Goal: Task Accomplishment & Management: Manage account settings

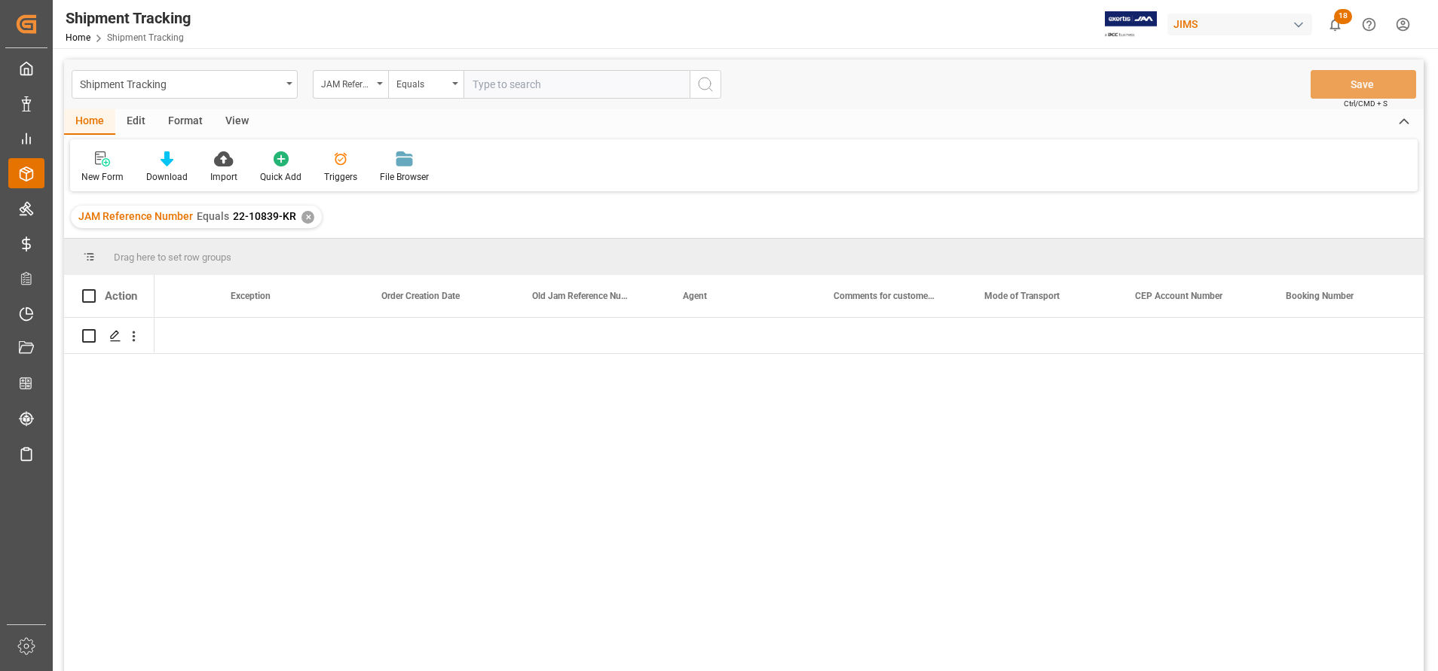
scroll to position [0, 1600]
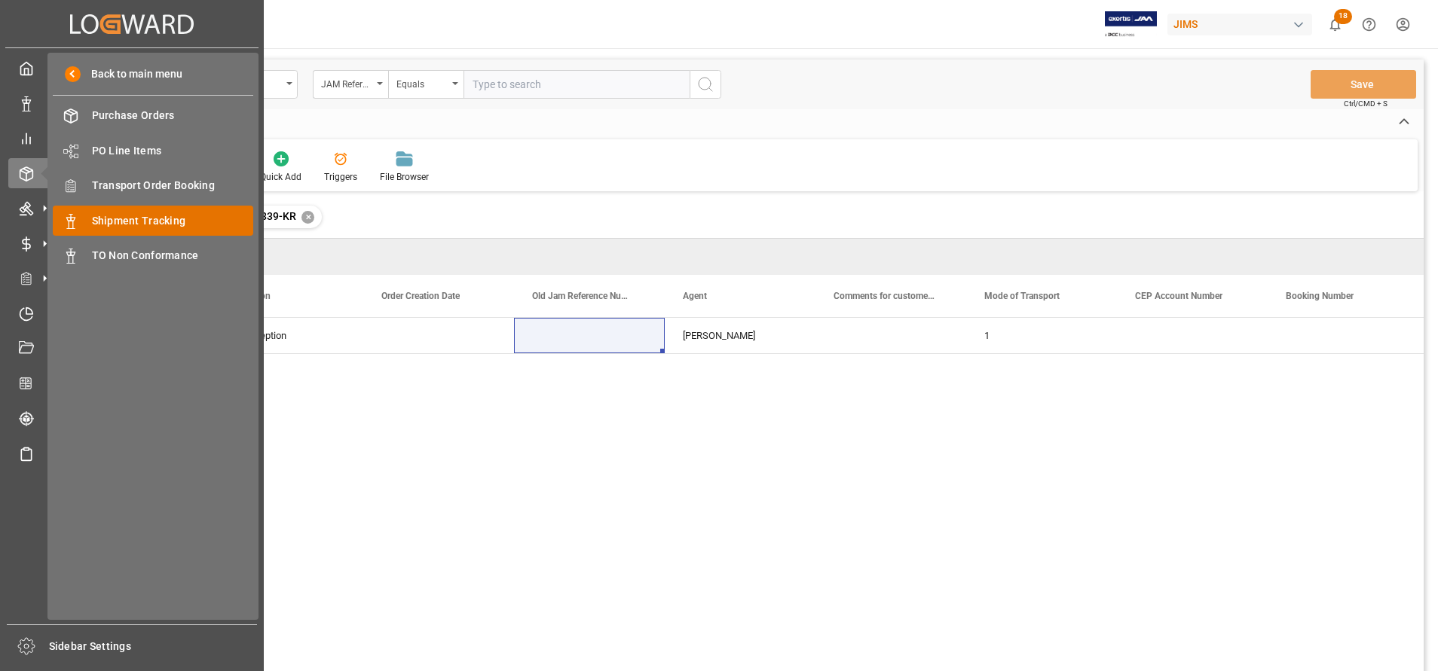
click at [100, 218] on span "Shipment Tracking" at bounding box center [173, 221] width 162 height 16
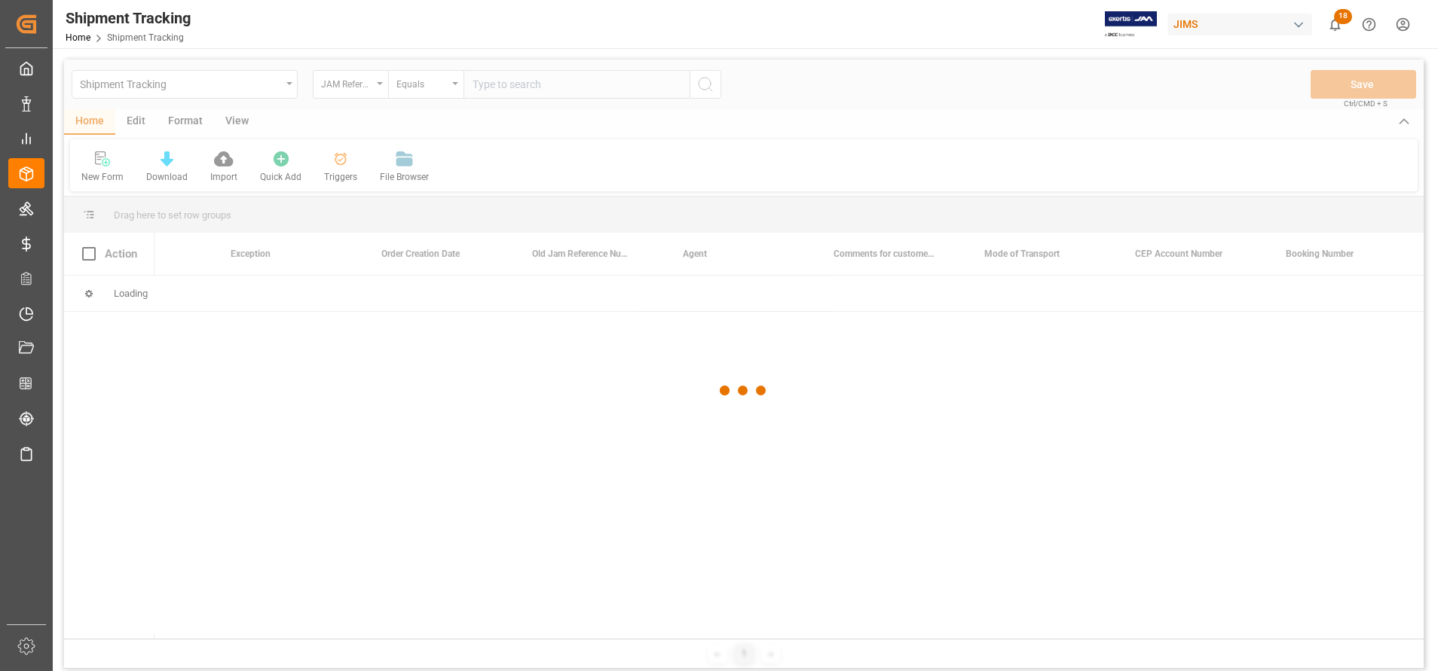
click at [352, 97] on div at bounding box center [743, 391] width 1359 height 662
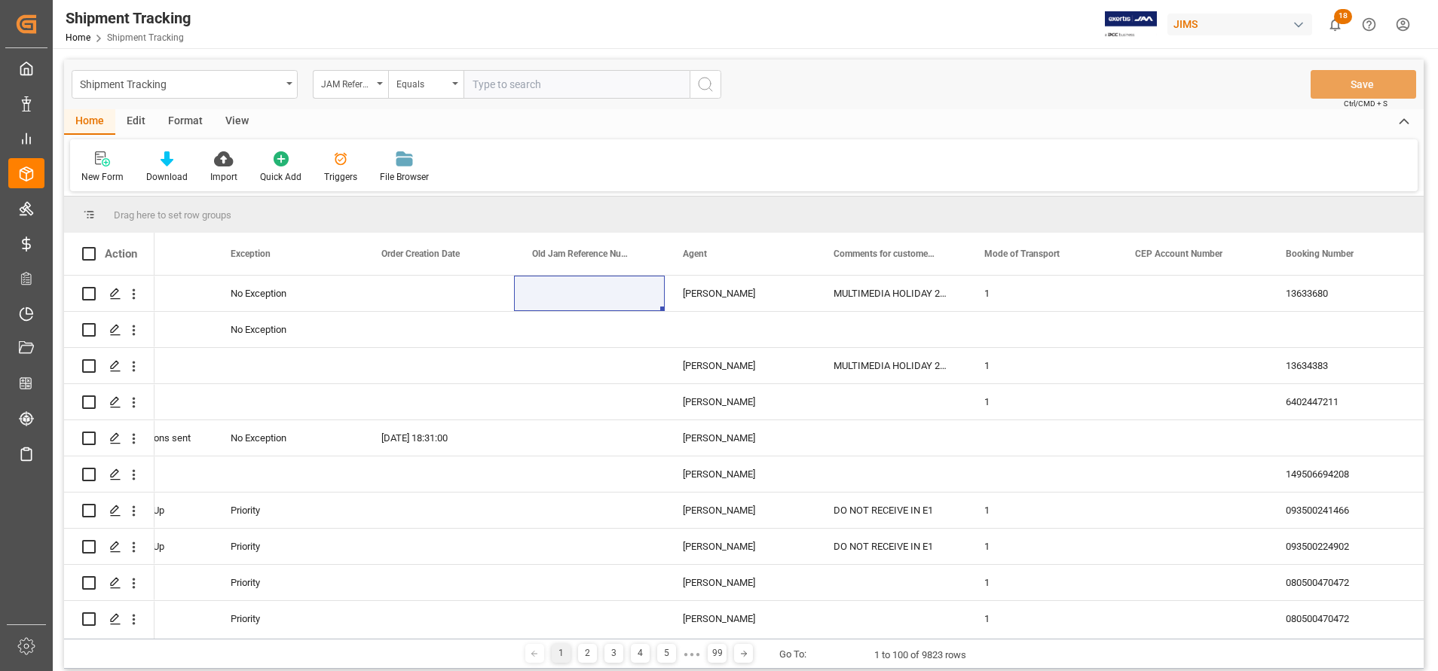
click at [347, 89] on div "JAM Reference Number" at bounding box center [346, 82] width 51 height 17
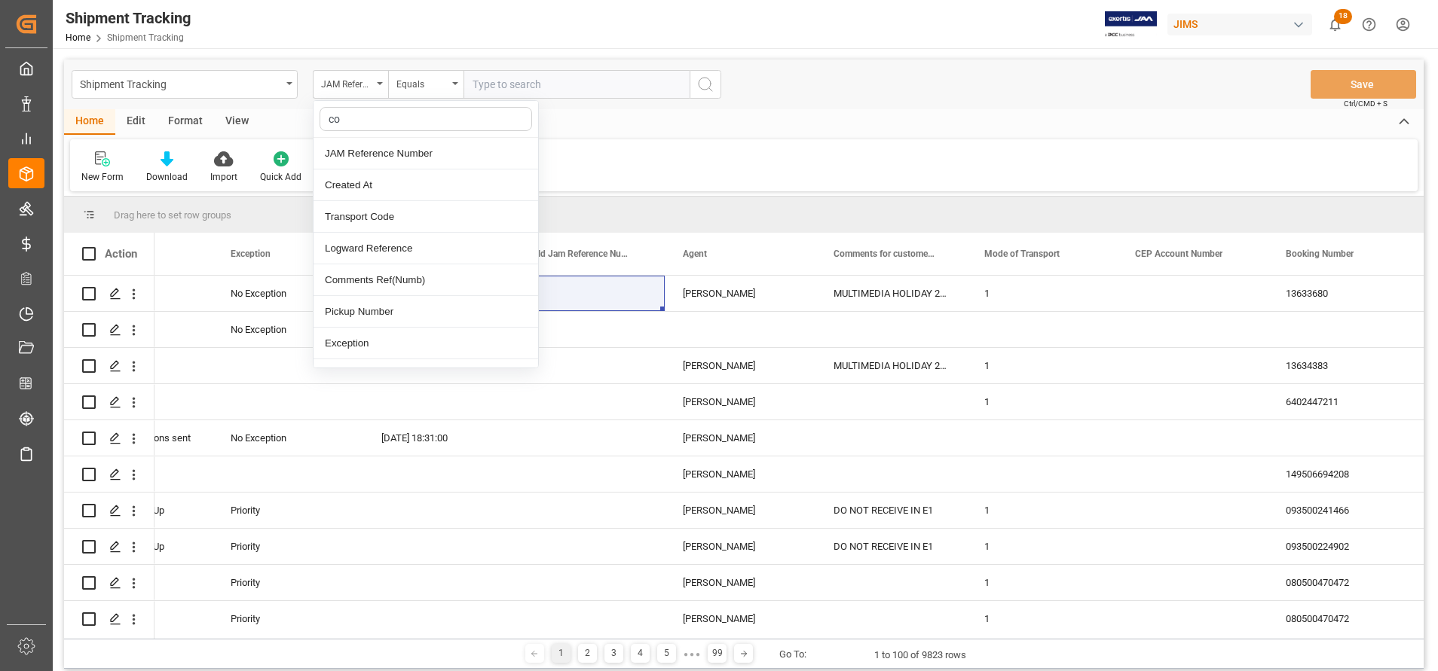
type input "con"
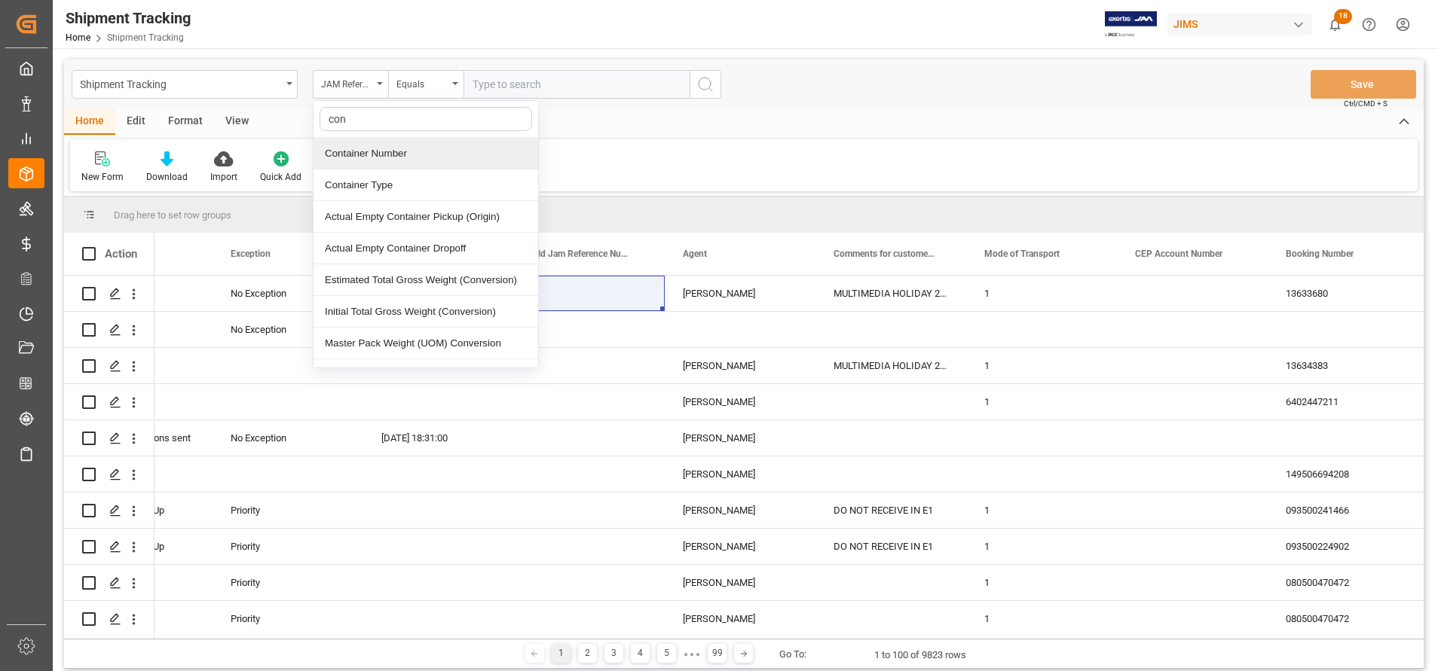
click at [421, 145] on div "Container Number" at bounding box center [425, 154] width 225 height 32
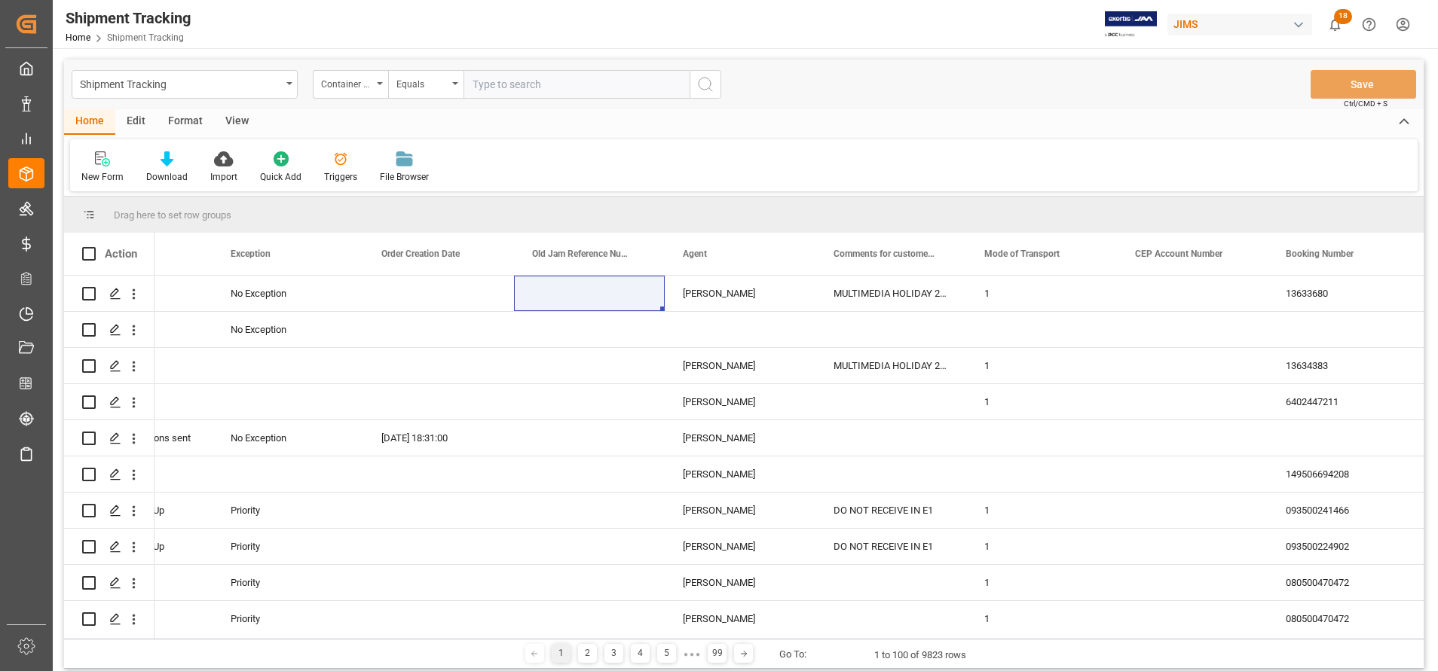
click at [567, 76] on input "text" at bounding box center [576, 84] width 226 height 29
paste input "236500448536"
type input "236500448536"
click at [702, 86] on icon "search button" at bounding box center [705, 84] width 18 height 18
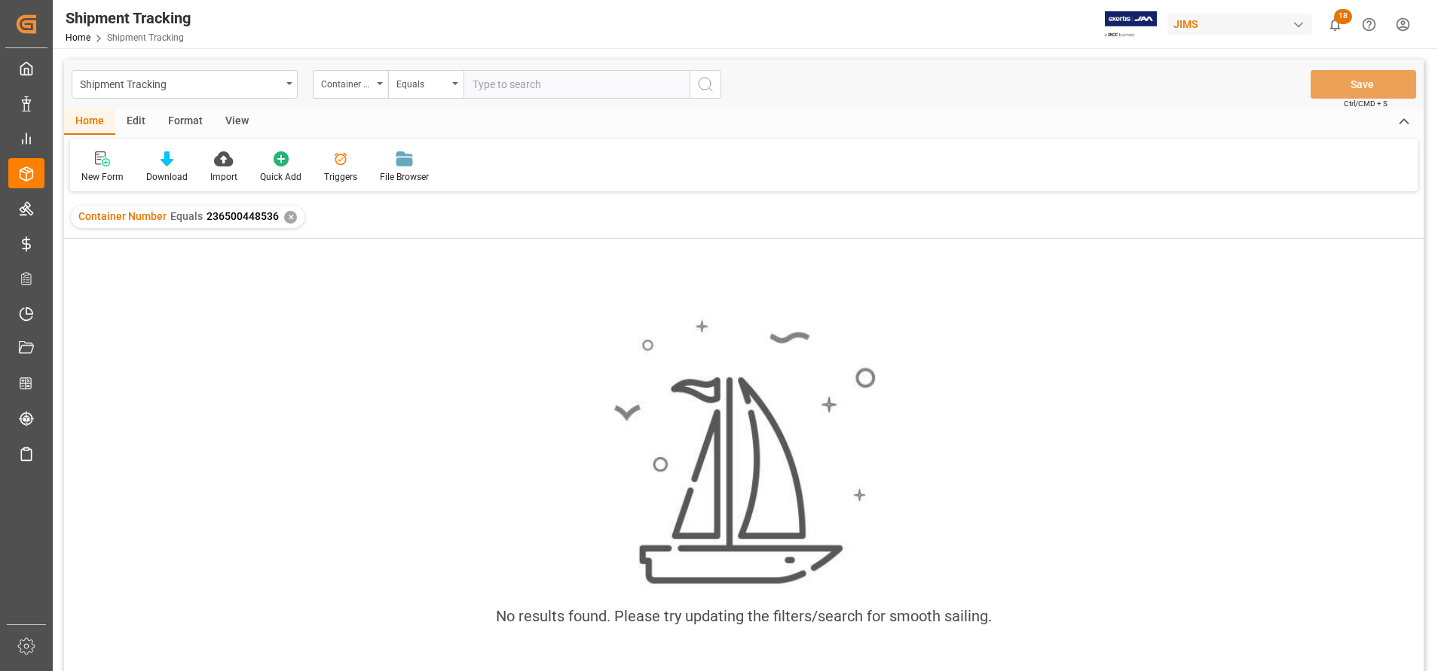
click at [488, 93] on input "text" at bounding box center [576, 84] width 226 height 29
paste input "DRYU9551619"
type input "DRYU9551619"
click at [712, 85] on icon "search button" at bounding box center [705, 84] width 18 height 18
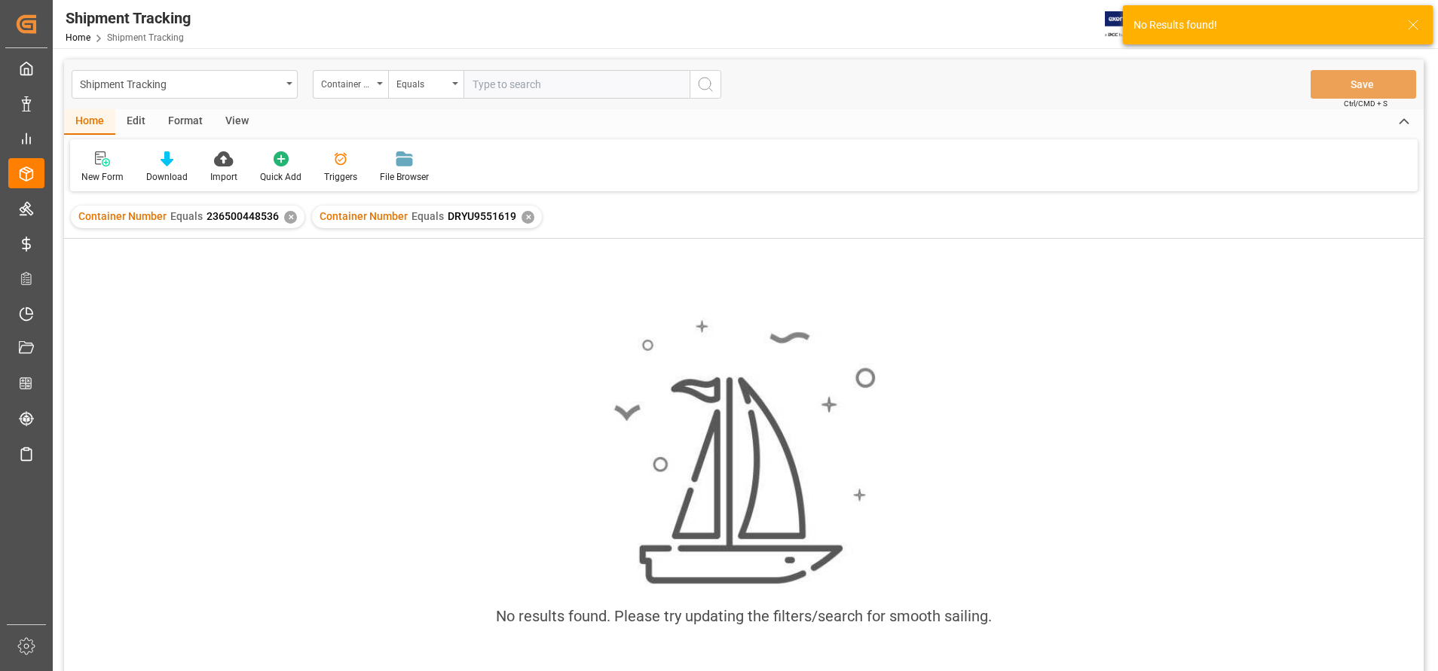
click at [286, 217] on div "✕" at bounding box center [290, 217] width 13 height 13
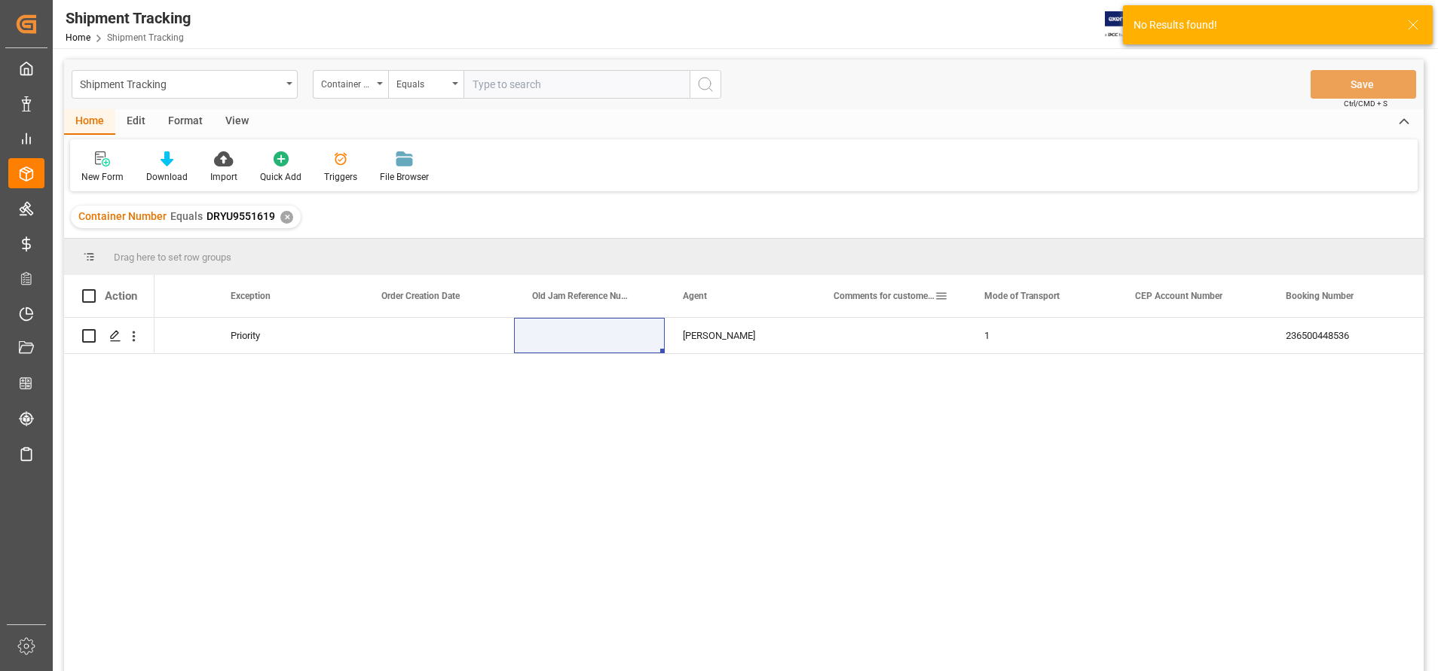
click at [849, 313] on div "Comments for customers ([PERSON_NAME])" at bounding box center [883, 296] width 101 height 42
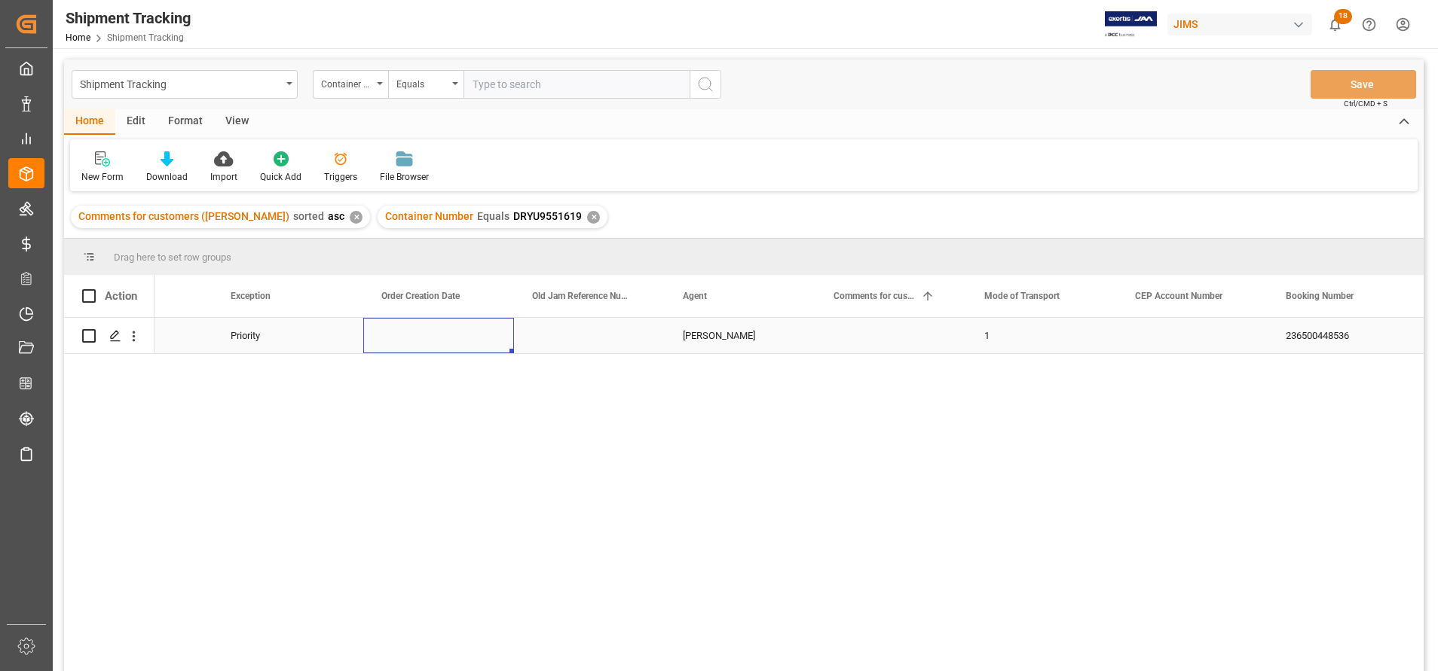
click at [488, 336] on div "Press SPACE to select this row." at bounding box center [438, 335] width 151 height 35
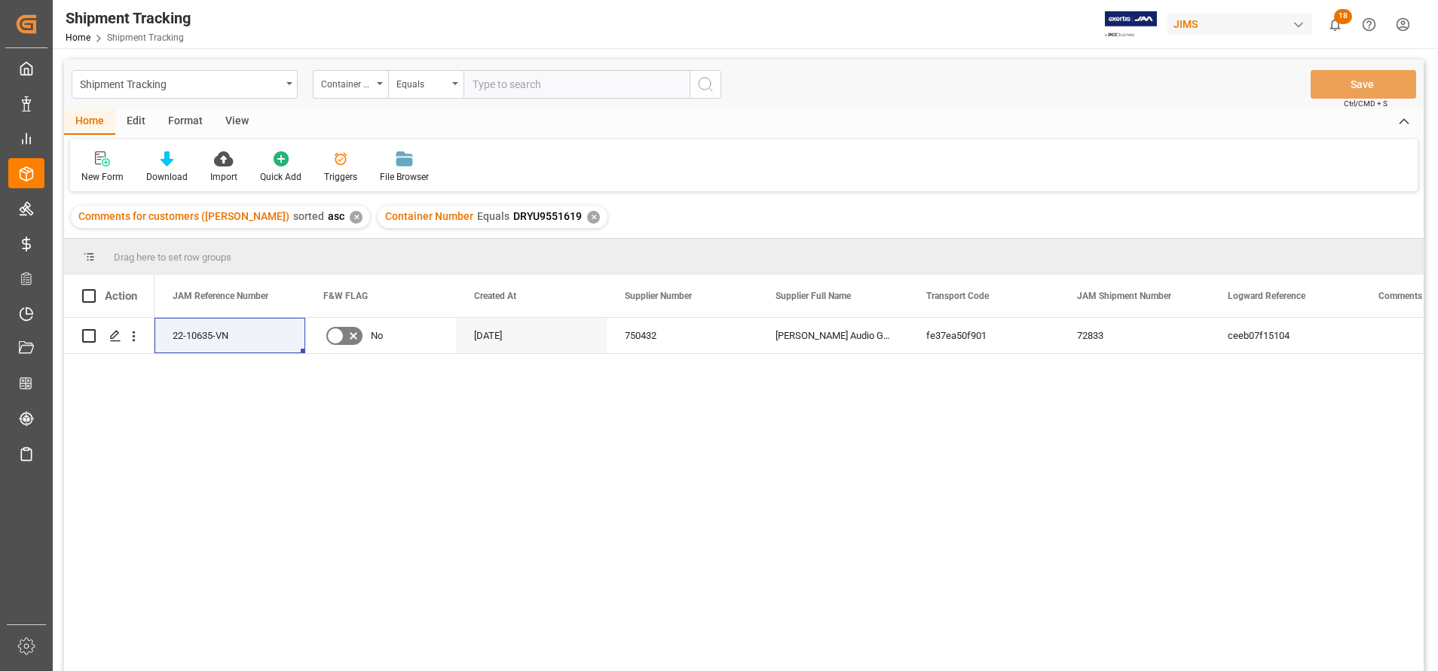
click at [546, 79] on input "text" at bounding box center [576, 84] width 226 height 29
paste input "DRYU9551619"
type input "DRYU9551619"
click at [587, 216] on div "✕" at bounding box center [593, 217] width 13 height 13
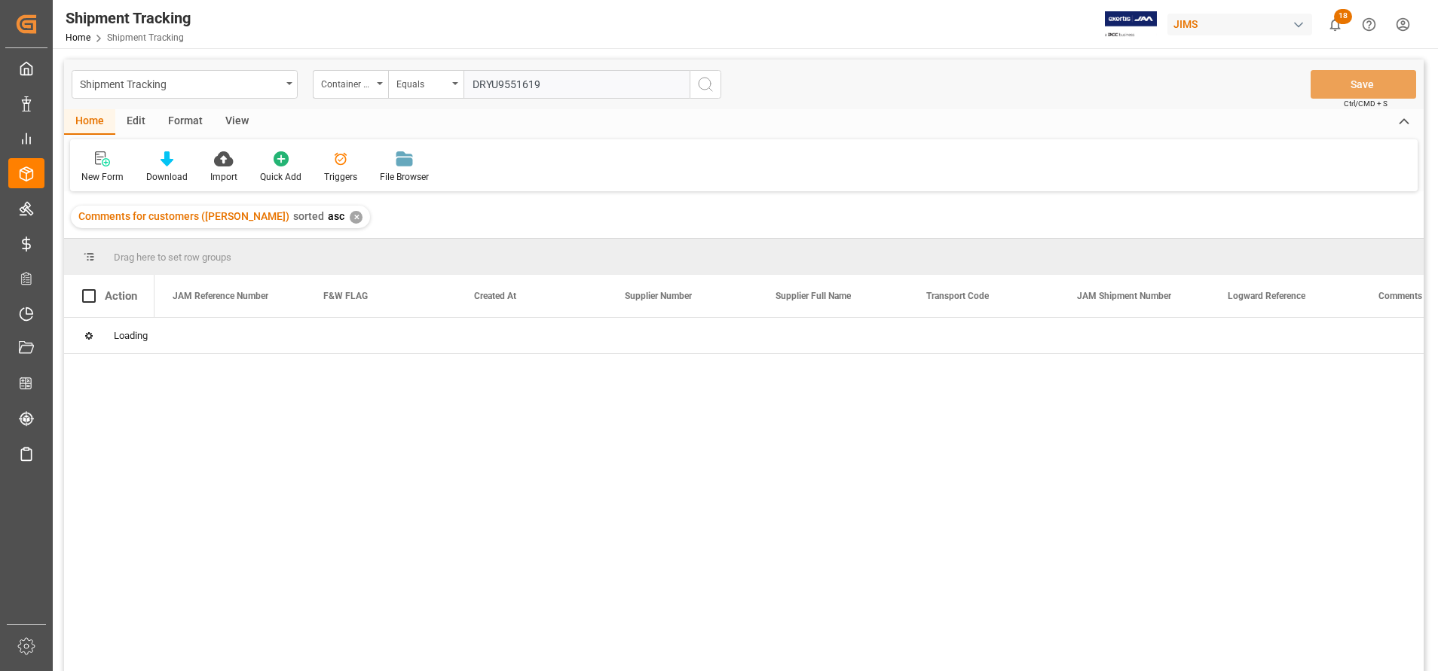
click at [350, 220] on div "✕" at bounding box center [356, 217] width 13 height 13
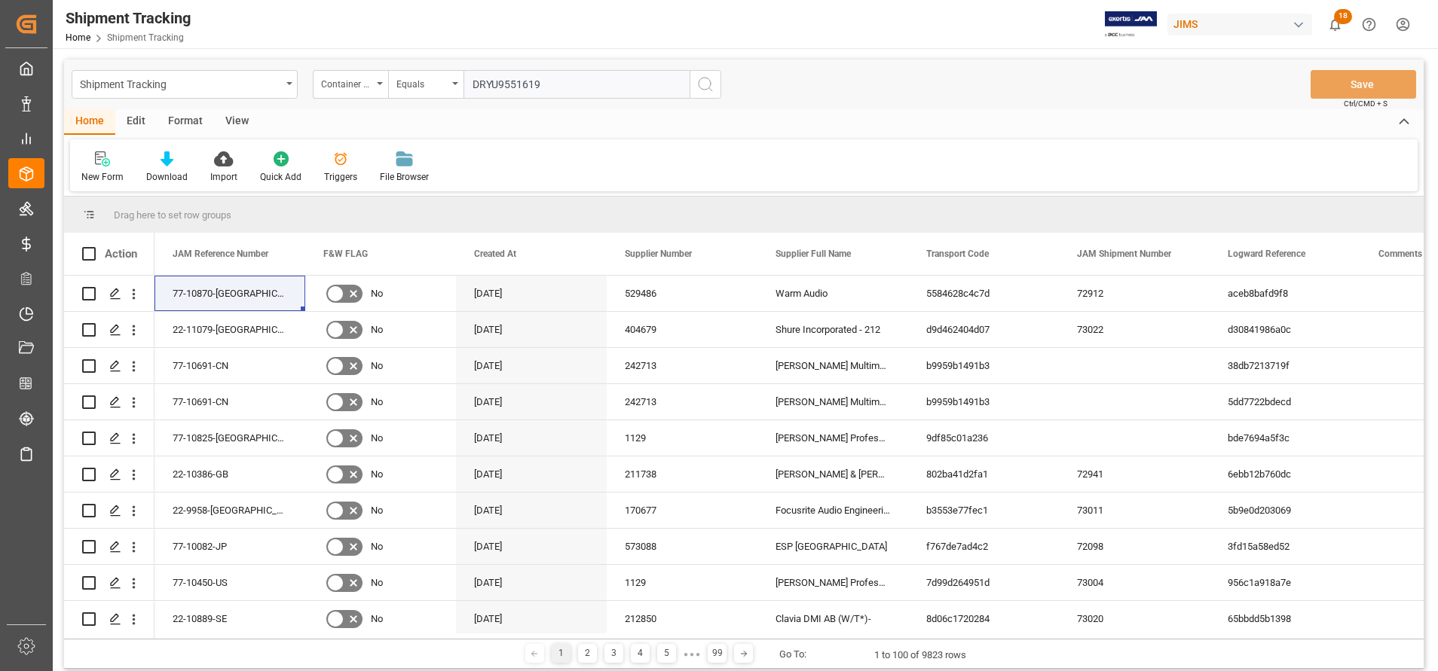
click at [650, 73] on input "DRYU9551619" at bounding box center [576, 84] width 226 height 29
click at [608, 79] on input "DRYU9551619" at bounding box center [576, 84] width 226 height 29
click at [708, 80] on icon "search button" at bounding box center [705, 84] width 18 height 18
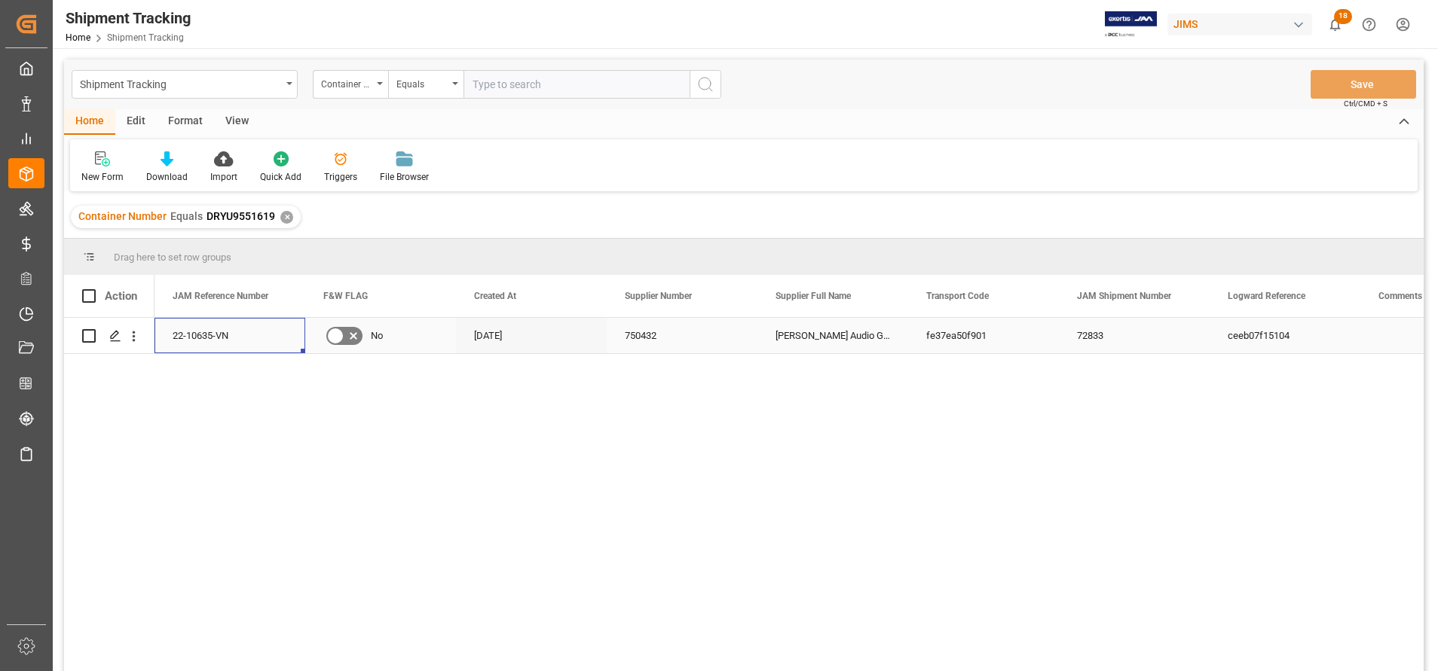
click at [234, 335] on div "22-10635-VN" at bounding box center [229, 335] width 151 height 35
click at [765, 341] on div "[PERSON_NAME] Audio GmbH" at bounding box center [832, 335] width 151 height 35
click at [120, 341] on icon "Press SPACE to select this row." at bounding box center [115, 336] width 12 height 12
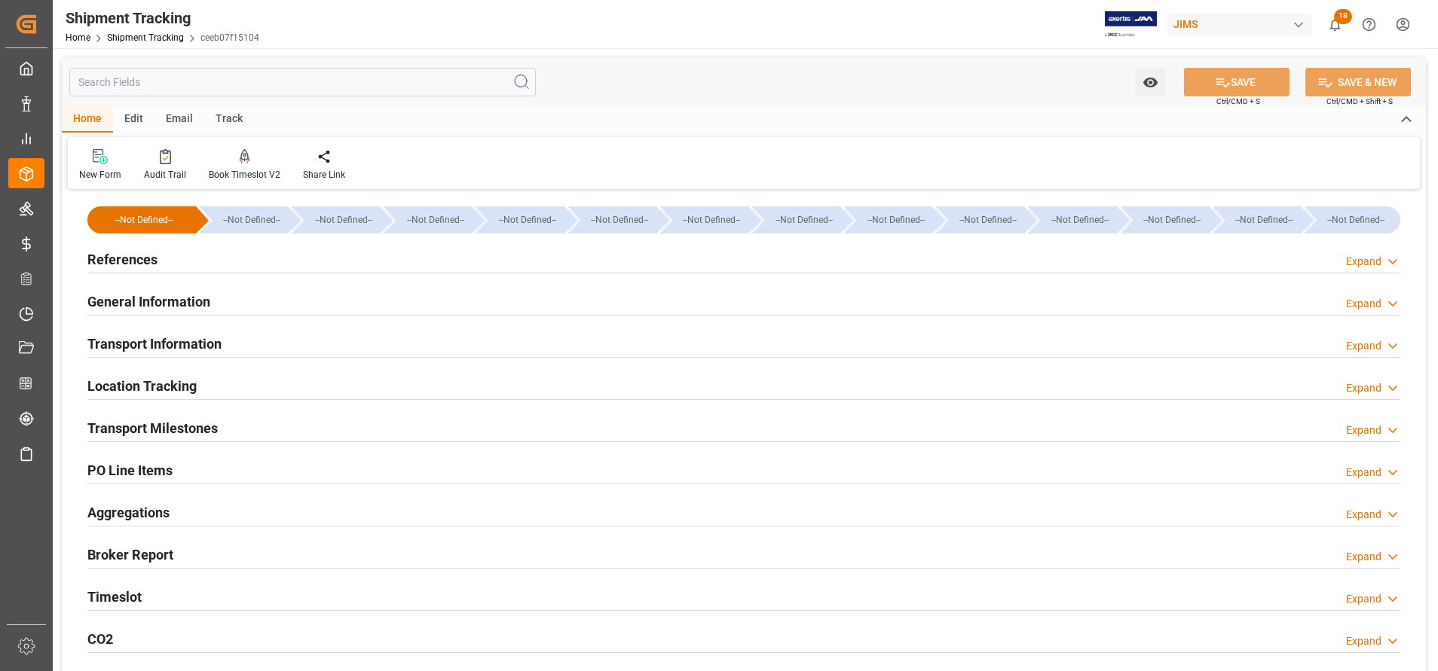
click at [161, 299] on h2 "General Information" at bounding box center [148, 302] width 123 height 20
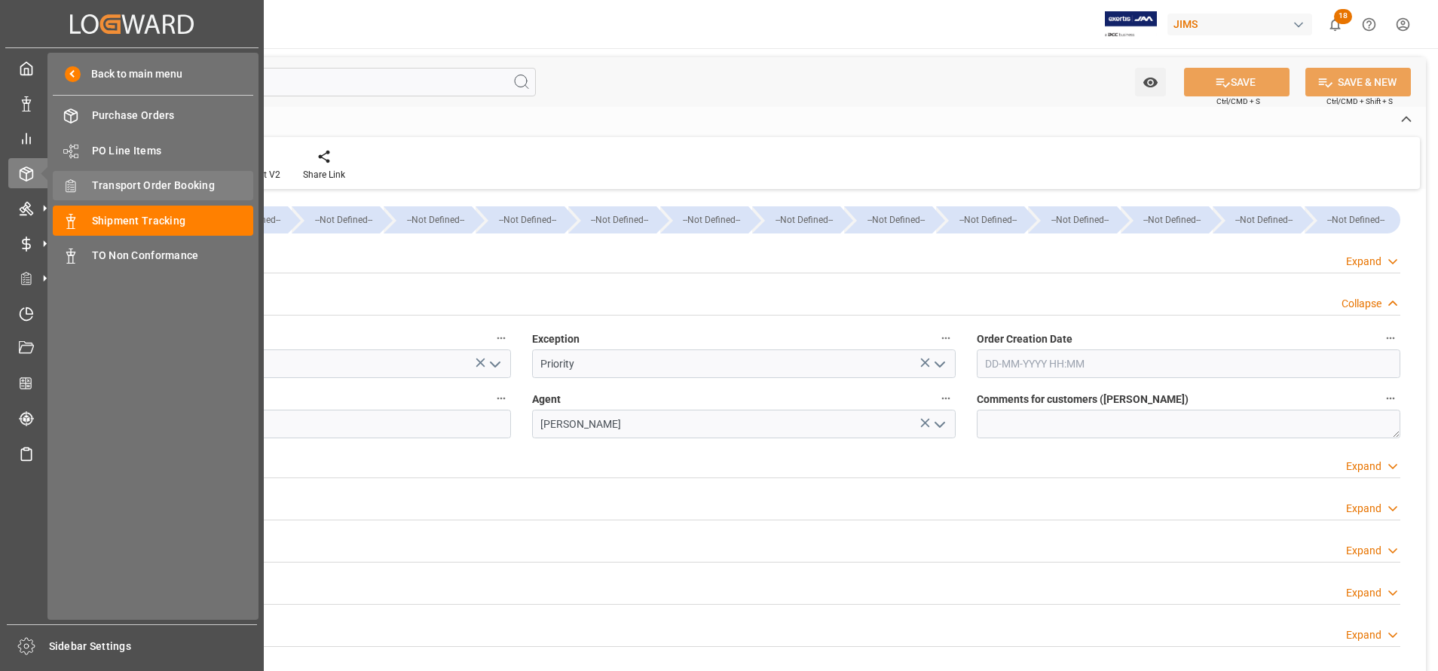
click at [147, 182] on span "Transport Order Booking" at bounding box center [173, 186] width 162 height 16
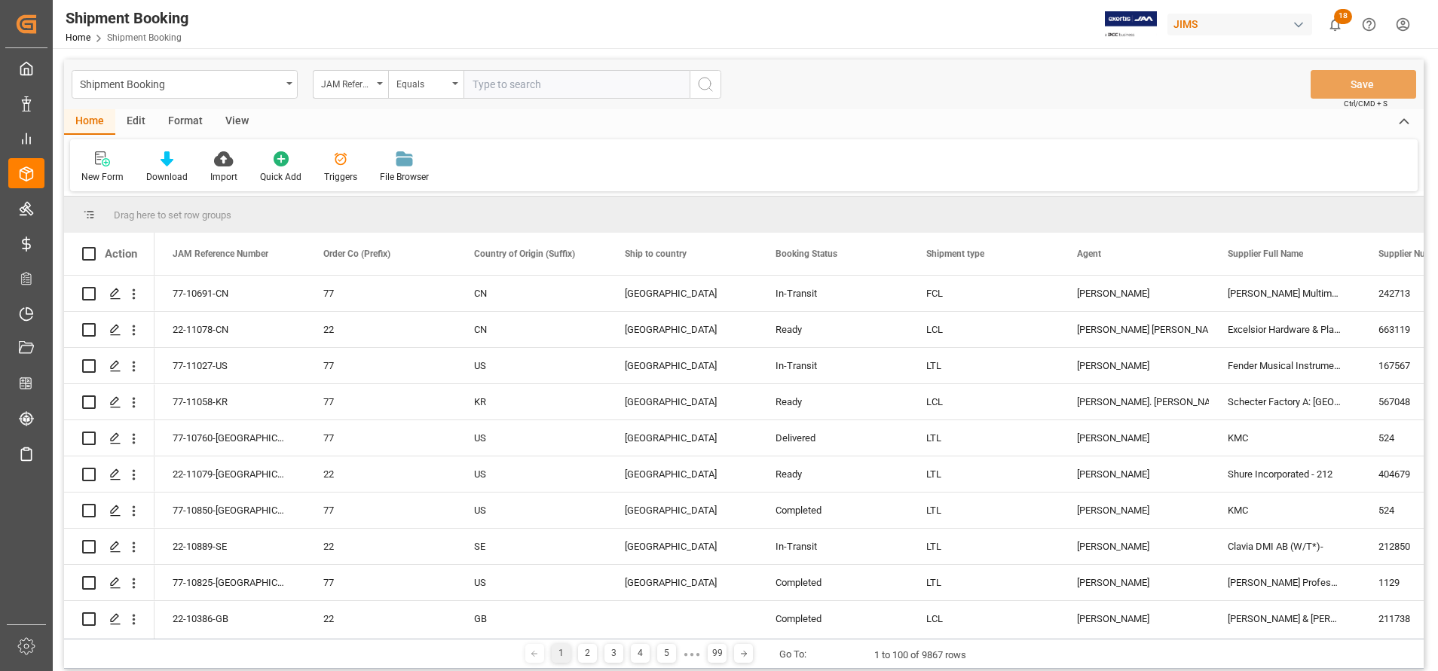
click at [612, 81] on input "text" at bounding box center [576, 84] width 226 height 29
paste input "22-10635-VN"
type input "22-10635-VN"
click at [723, 81] on div "Shipment Booking JAM Reference Number Equals 22-10635-VN Save Ctrl/CMD + S" at bounding box center [743, 85] width 1359 height 50
click at [713, 81] on icon "search button" at bounding box center [705, 84] width 18 height 18
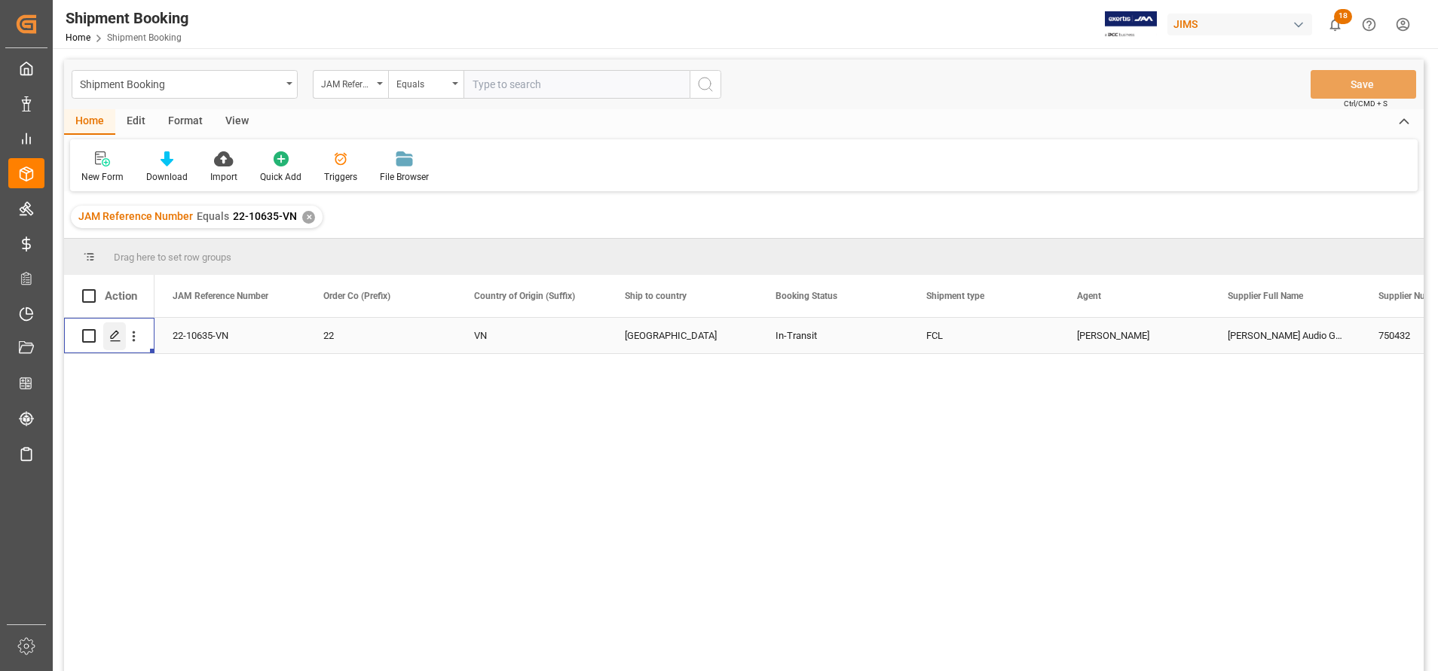
click at [125, 329] on div "Press SPACE to select this row." at bounding box center [114, 337] width 23 height 28
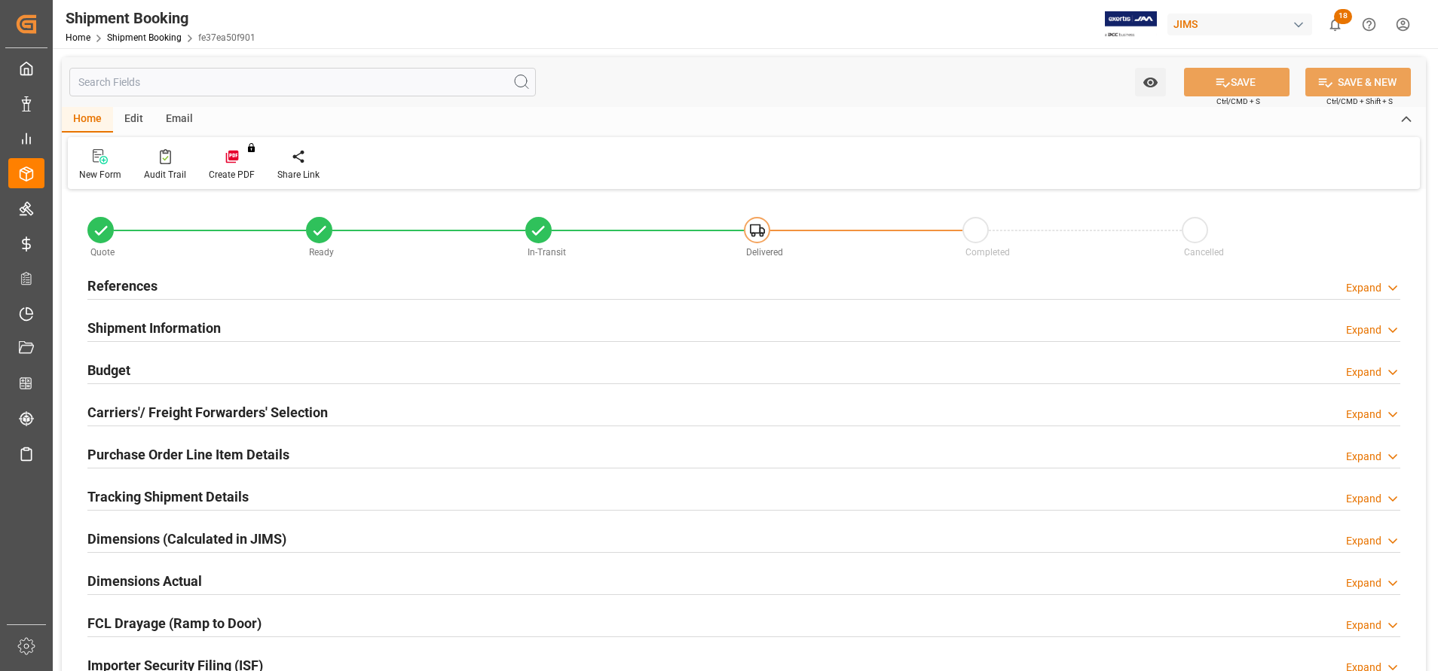
type input "1"
type input "[DATE]"
type input "[DATE] 00:00"
click at [115, 283] on h2 "References" at bounding box center [122, 286] width 70 height 20
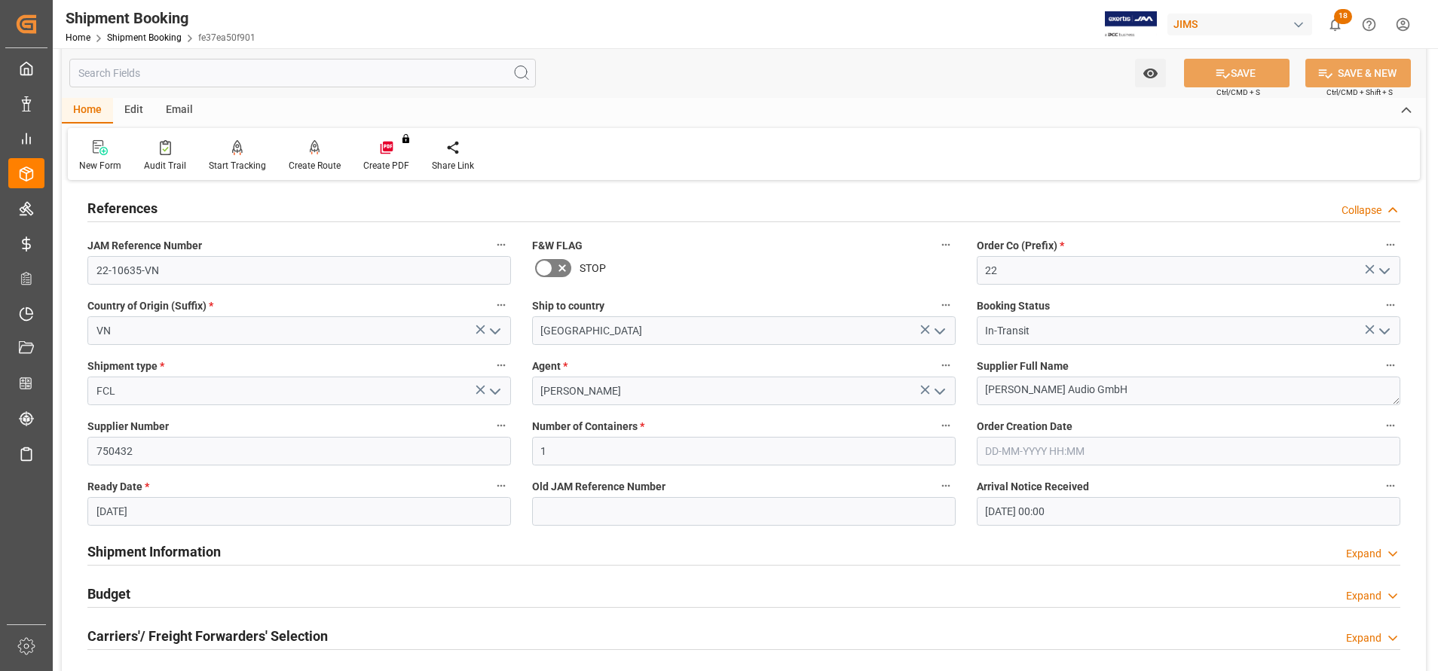
scroll to position [113, 0]
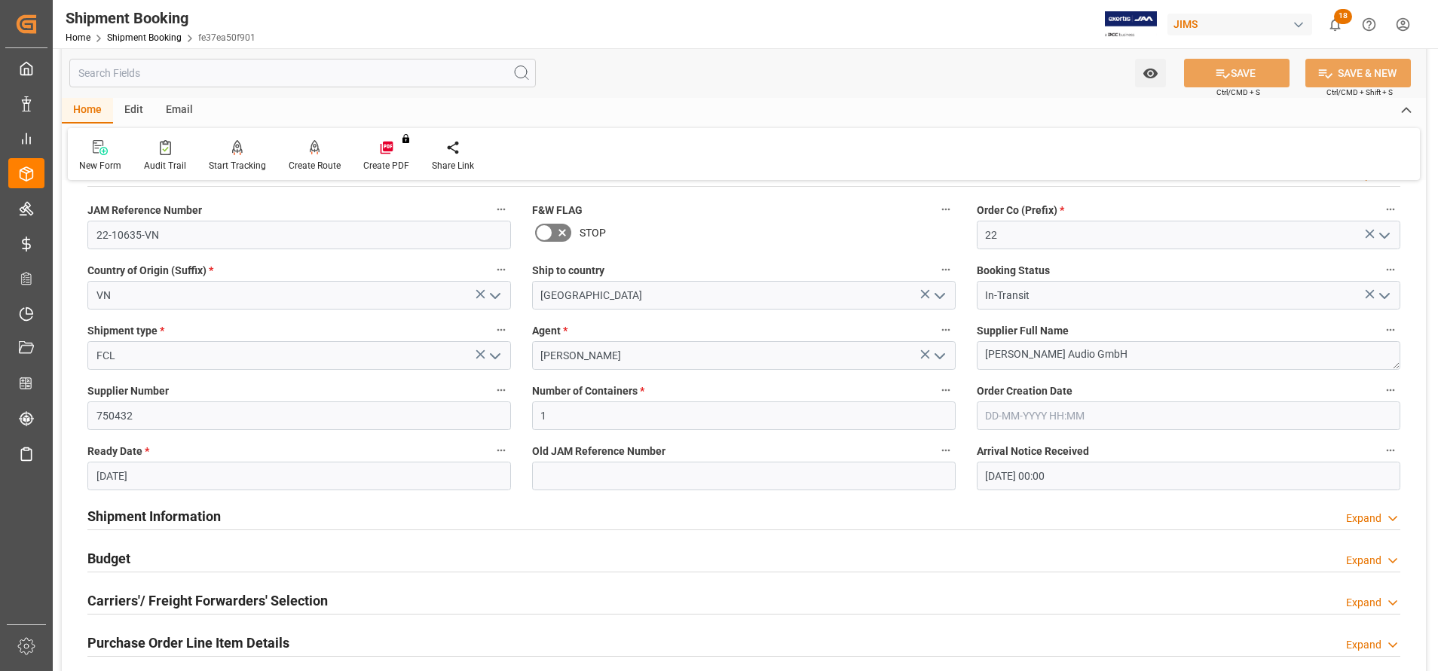
click at [178, 511] on h2 "Shipment Information" at bounding box center [153, 516] width 133 height 20
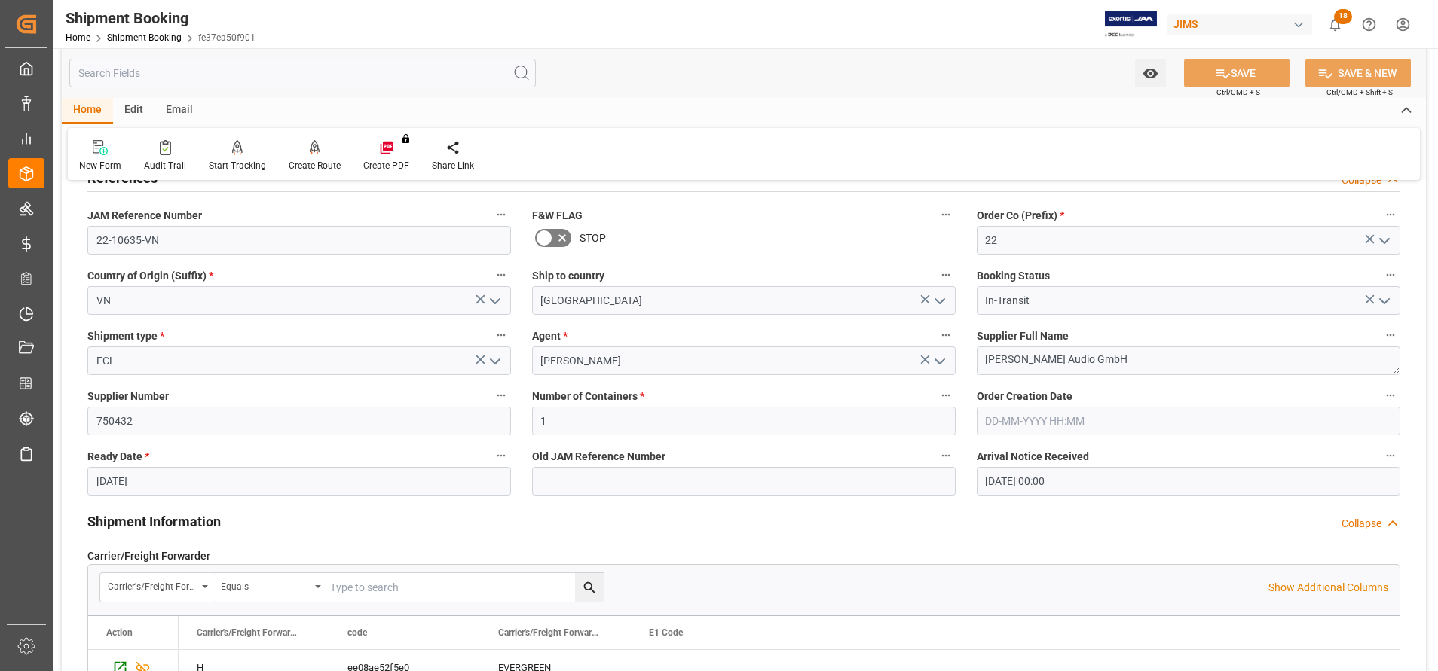
scroll to position [0, 0]
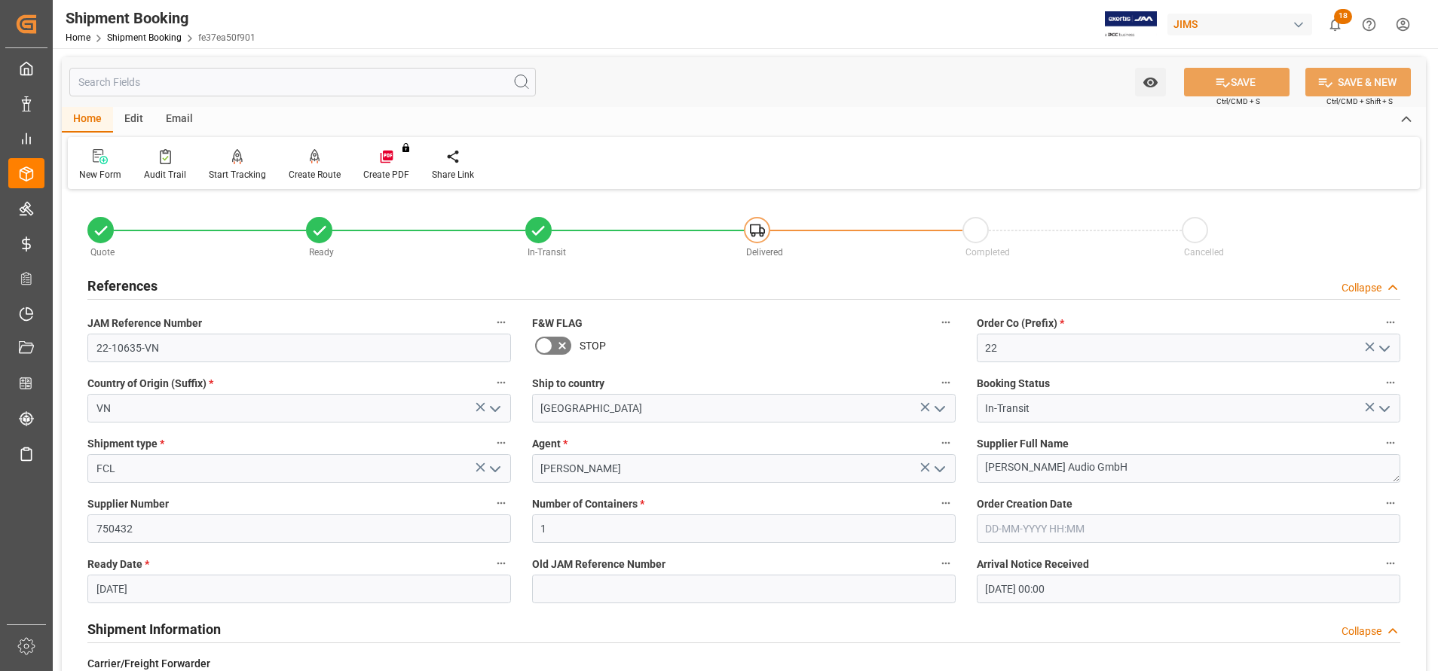
click at [260, 89] on input "text" at bounding box center [302, 82] width 466 height 29
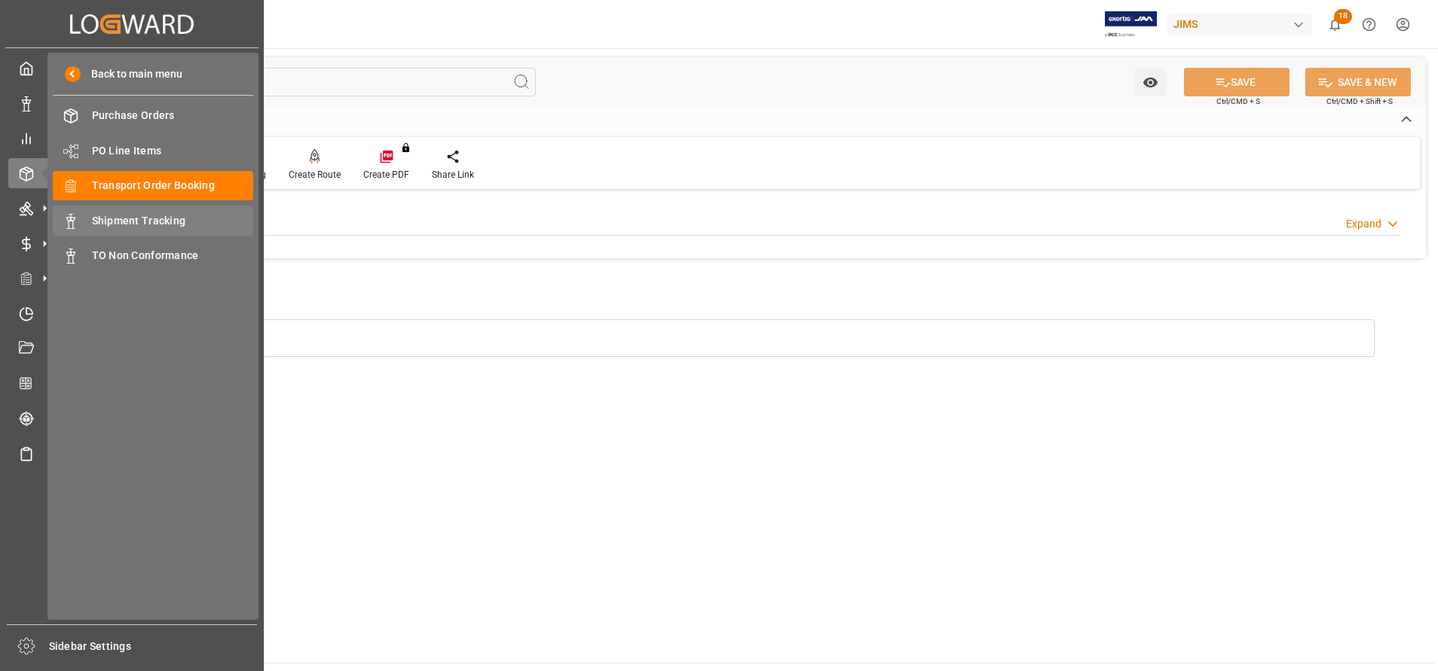
type input "ex"
click at [136, 222] on span "Shipment Tracking" at bounding box center [173, 221] width 162 height 16
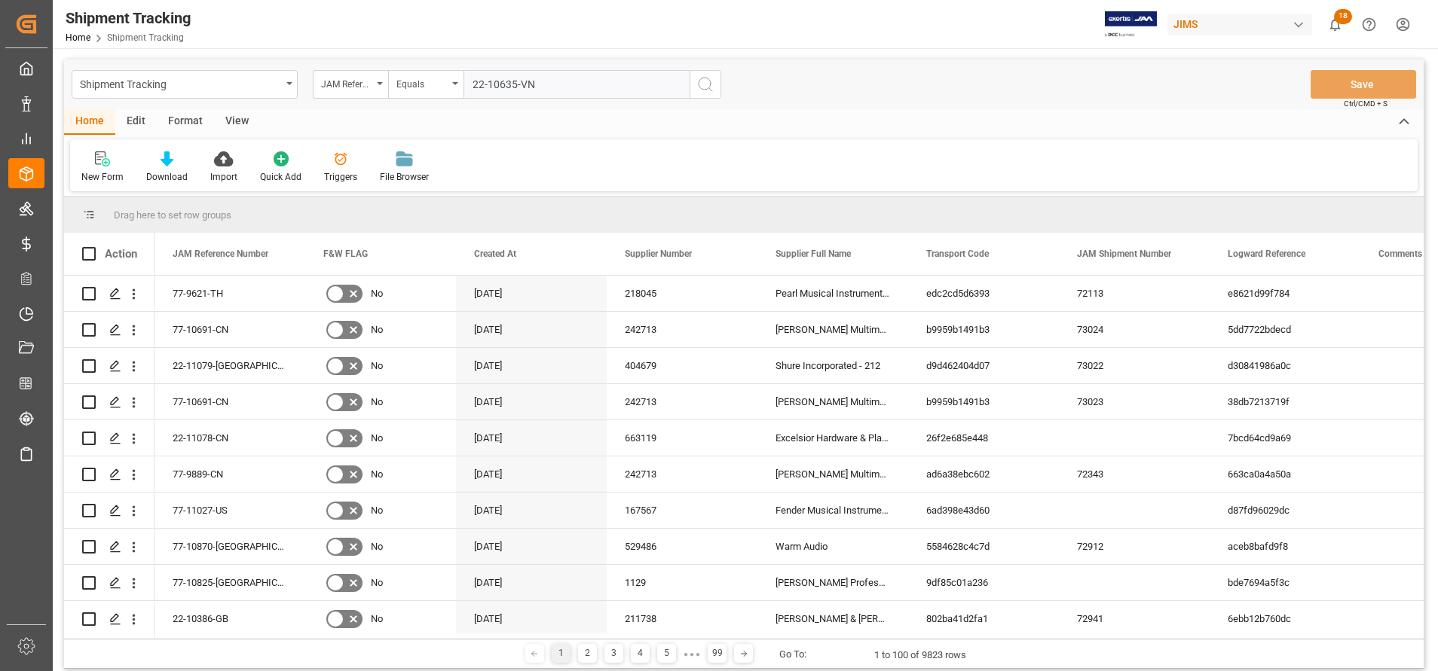
type input "22-10635-VN"
click at [723, 86] on div "Shipment Tracking JAM Reference Number Equals 22-10635-VN Save Ctrl/CMD + S" at bounding box center [743, 85] width 1359 height 50
click at [705, 81] on icon "search button" at bounding box center [705, 84] width 18 height 18
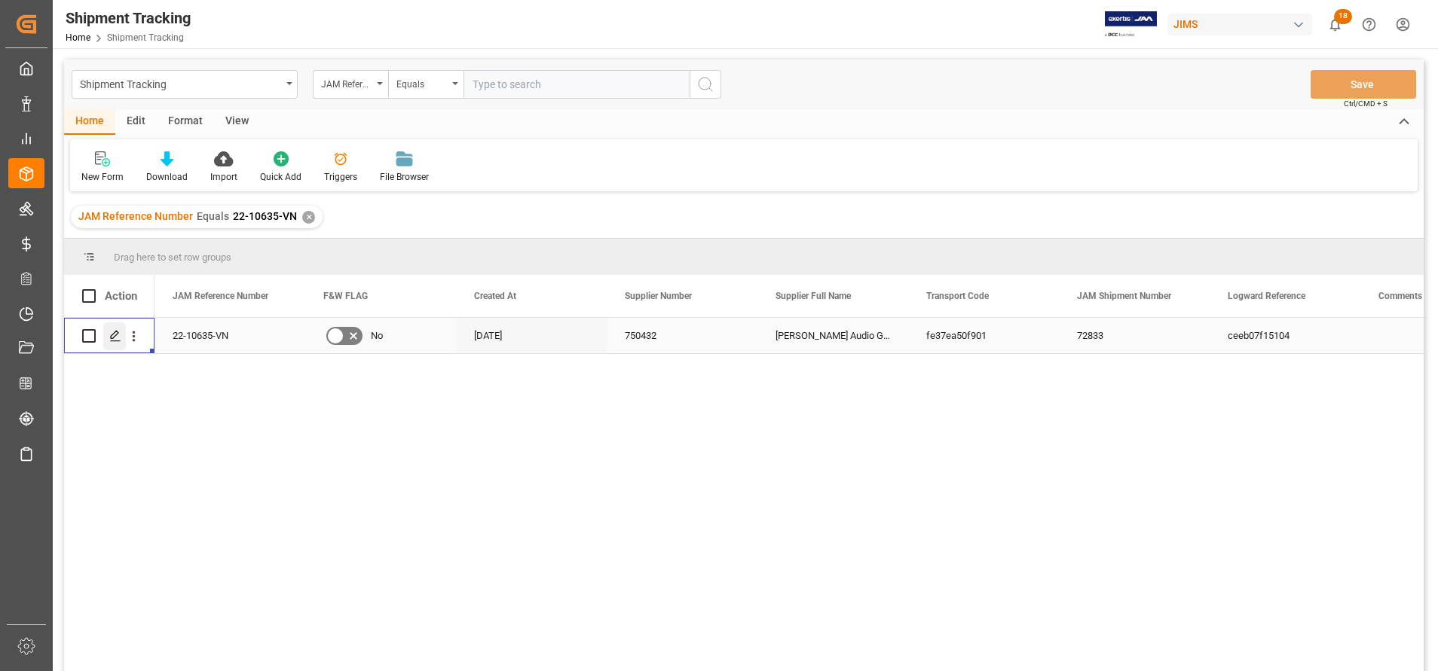
click at [122, 335] on div "Press SPACE to select this row." at bounding box center [114, 337] width 23 height 28
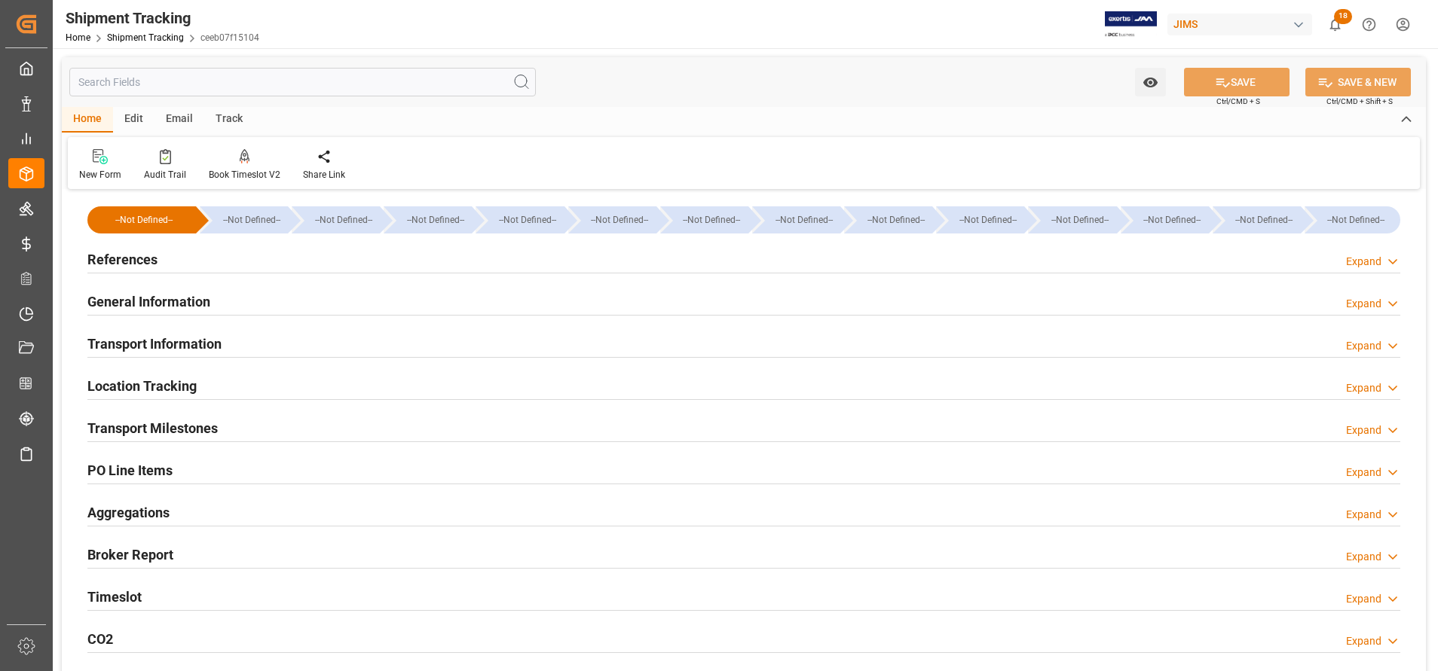
type input "[DATE]"
click at [151, 262] on h2 "References" at bounding box center [122, 259] width 70 height 20
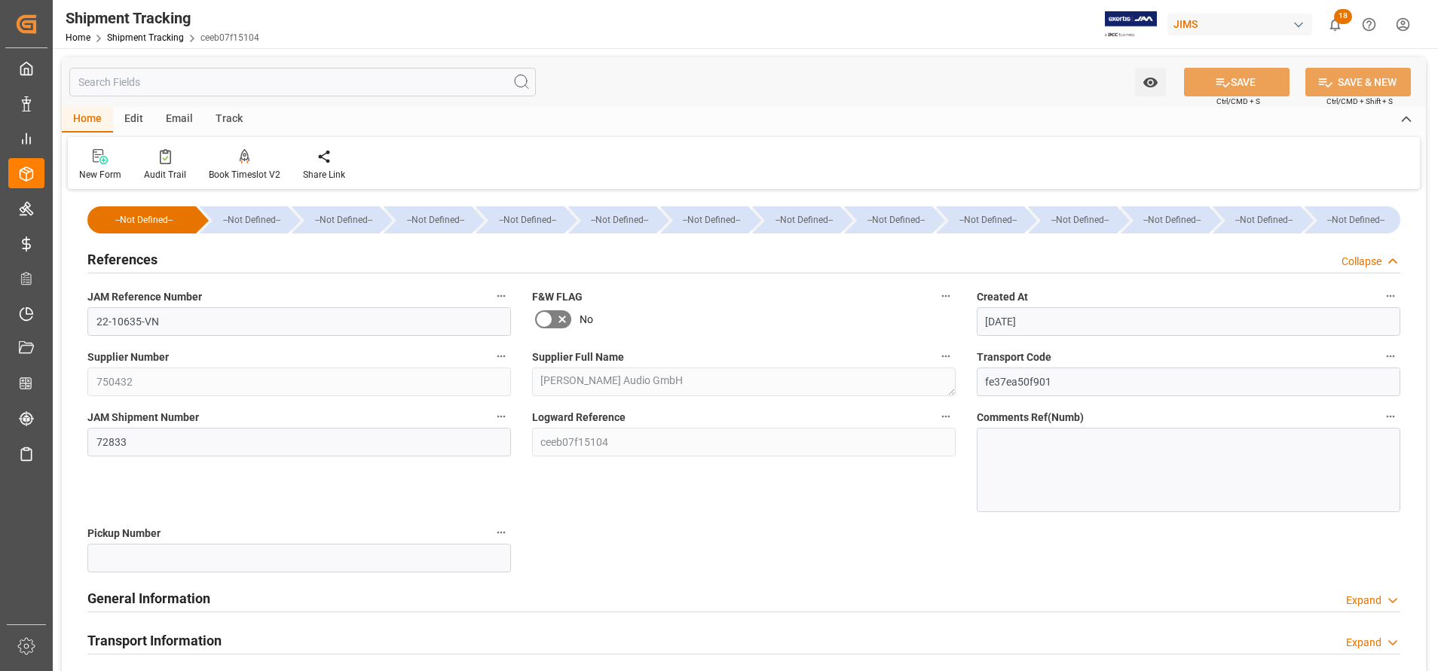
scroll to position [113, 0]
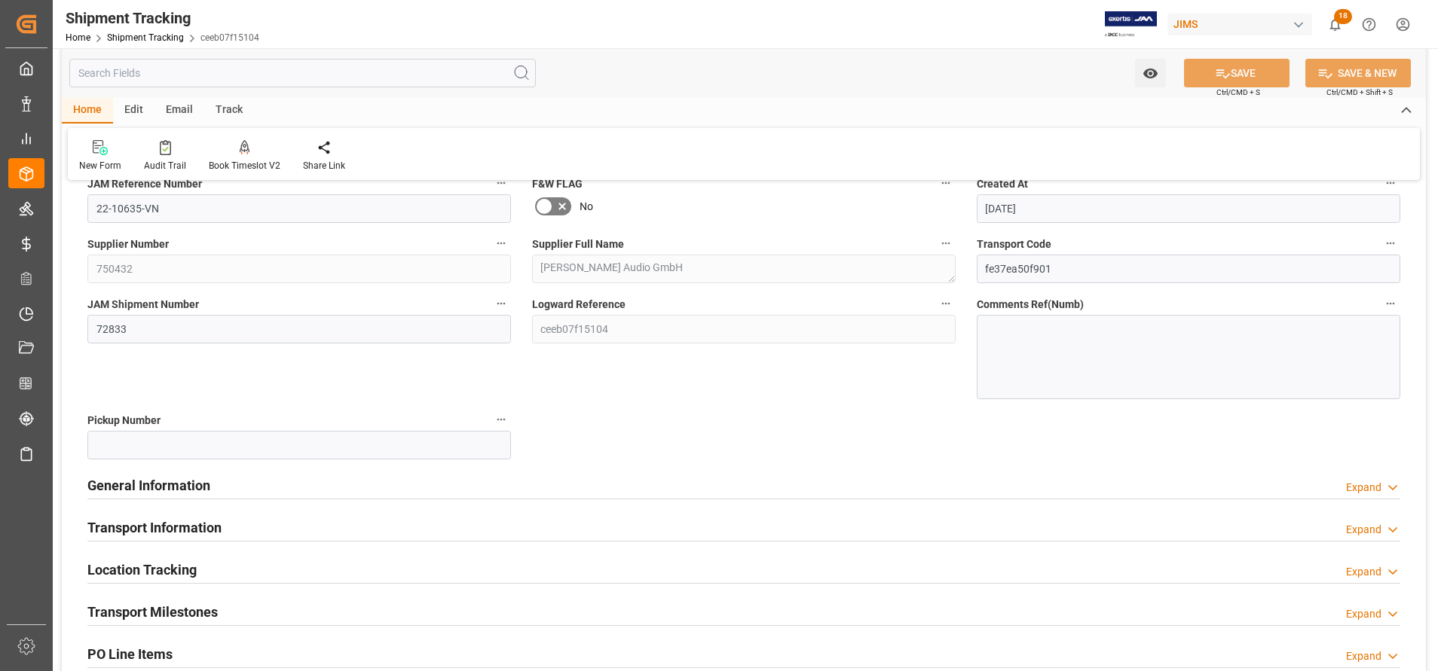
click at [180, 486] on h2 "General Information" at bounding box center [148, 486] width 123 height 20
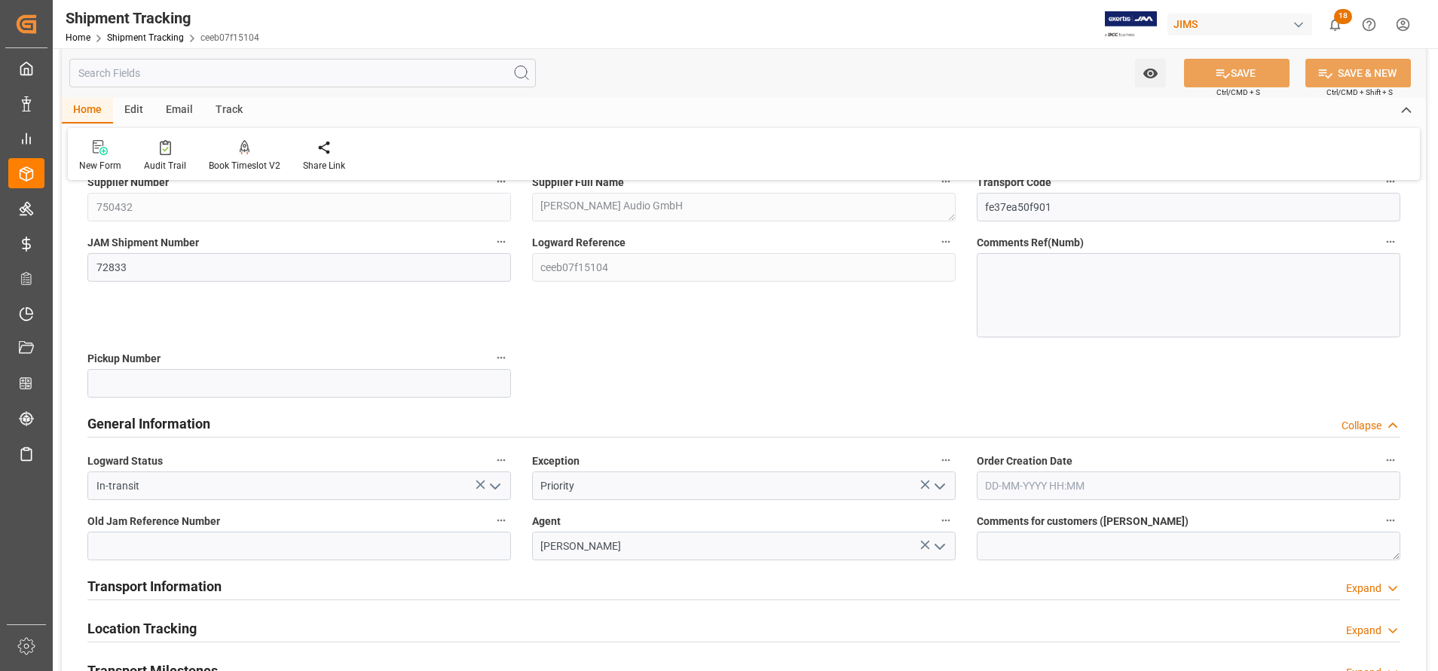
scroll to position [226, 0]
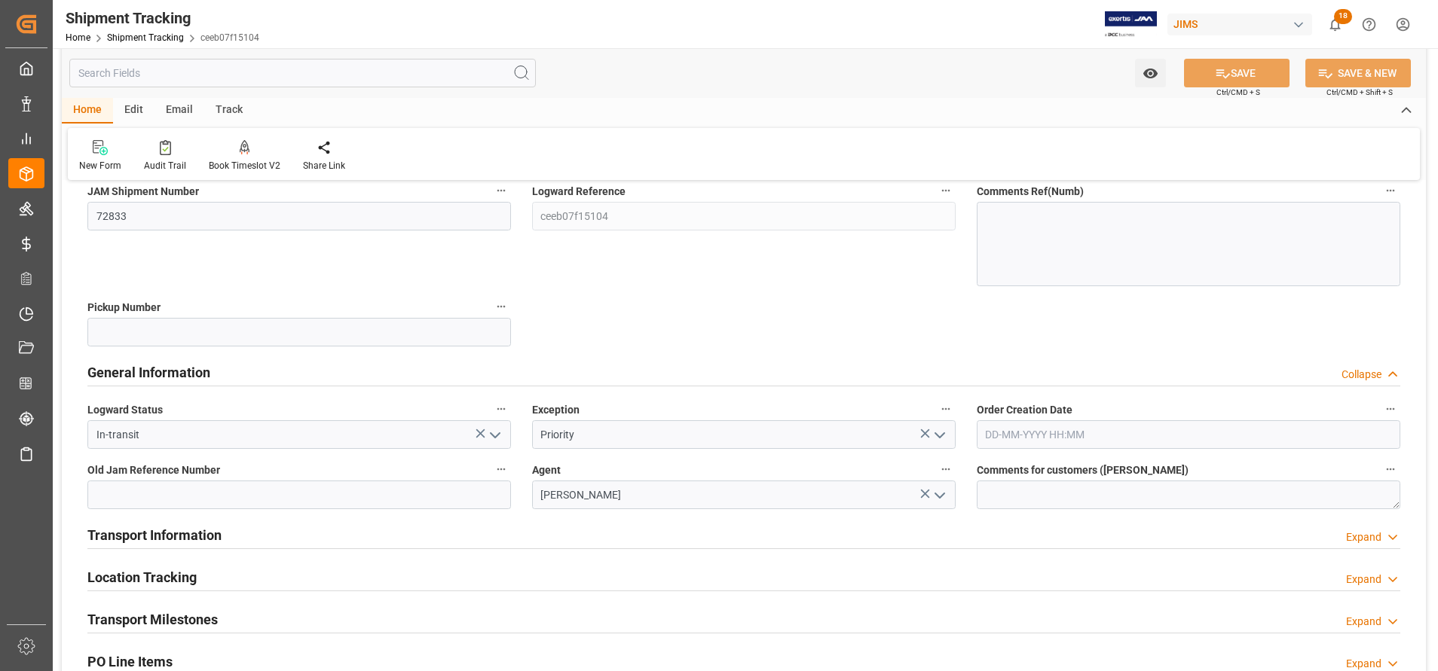
click at [928, 433] on button "open menu" at bounding box center [938, 435] width 23 height 23
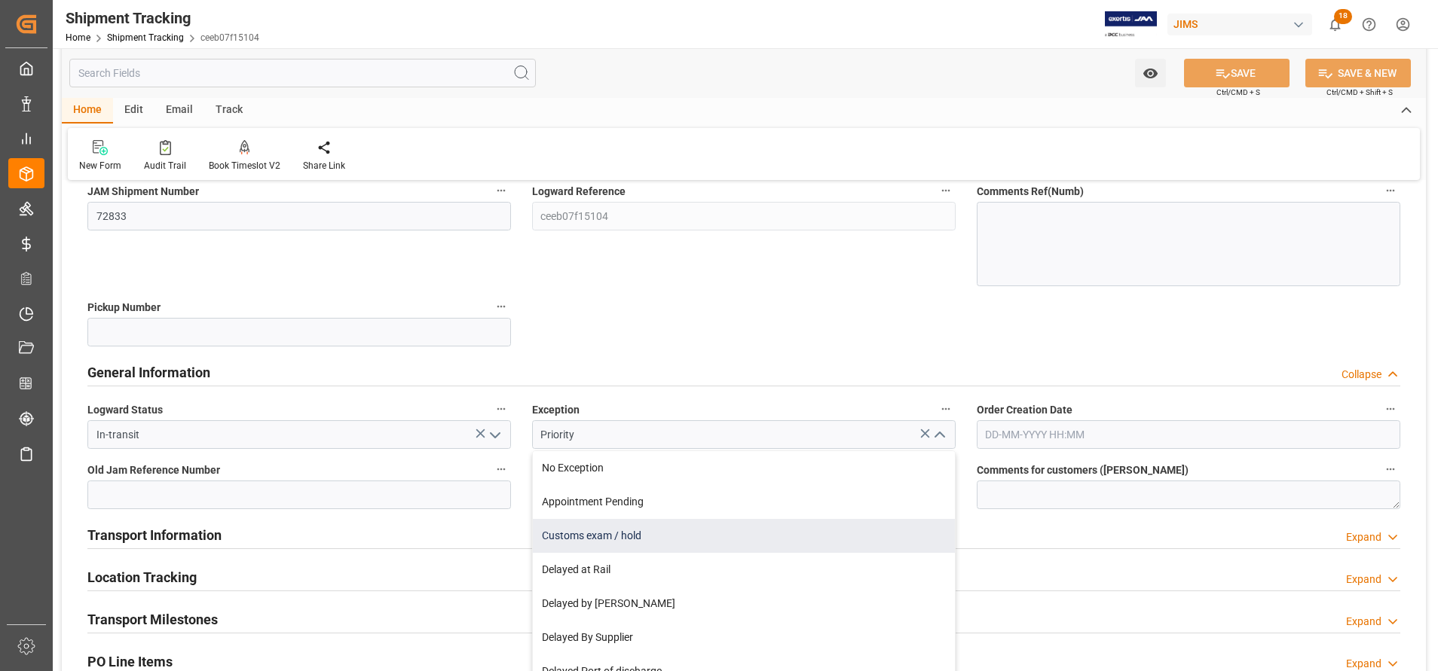
click at [666, 535] on div "Customs exam / hold" at bounding box center [744, 536] width 422 height 34
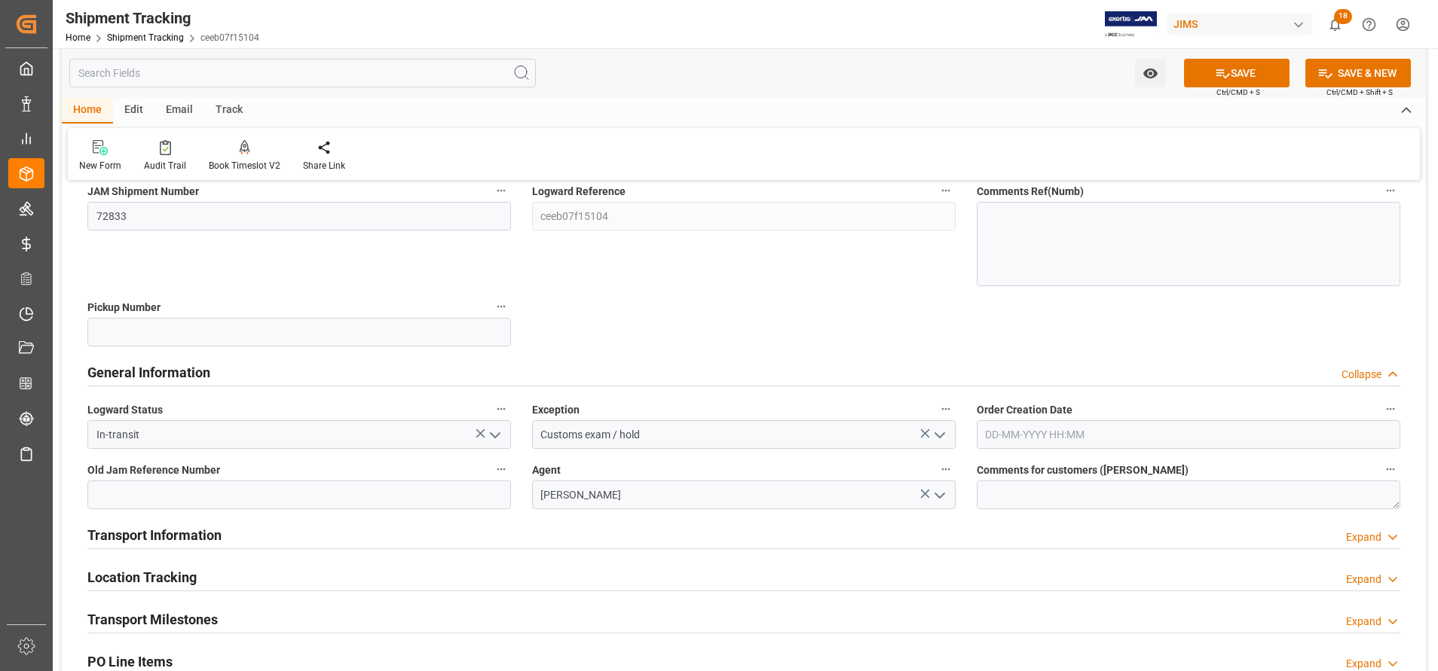
type input "Customs exam / hold"
click at [1230, 67] on button "SAVE" at bounding box center [1237, 73] width 106 height 29
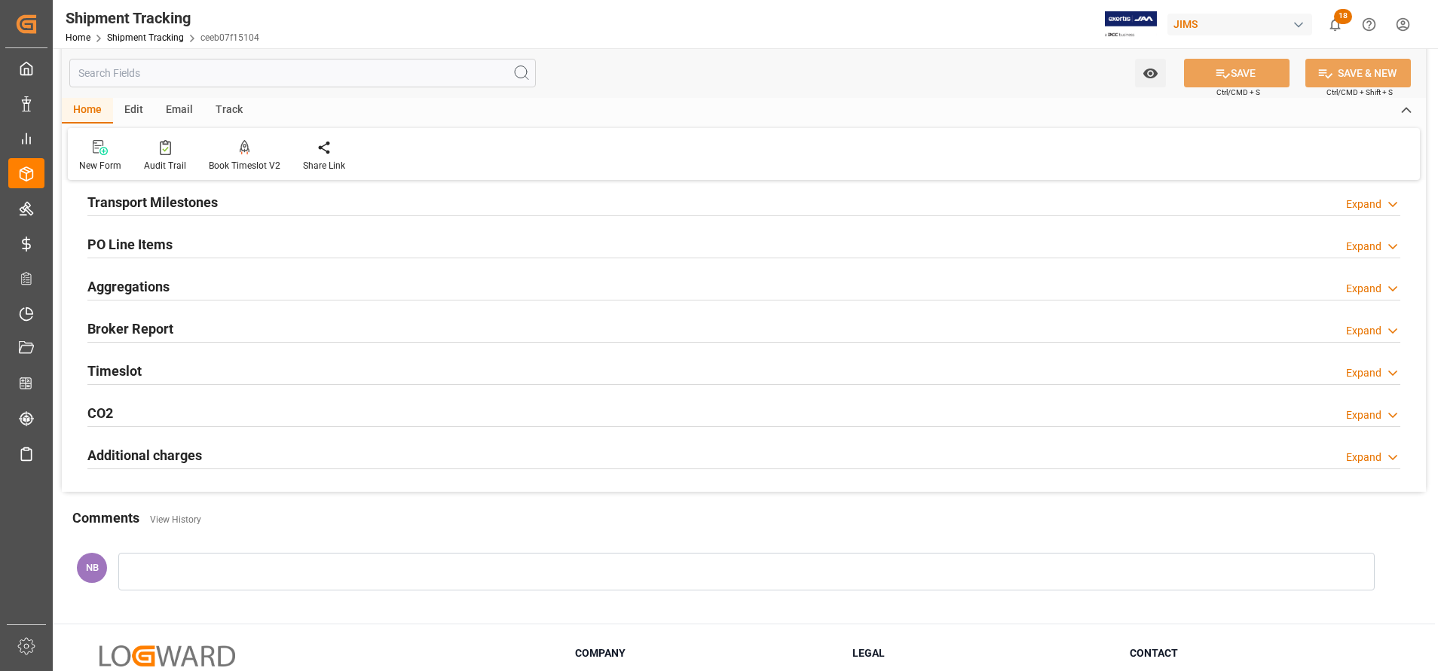
click at [268, 559] on div at bounding box center [746, 572] width 1256 height 38
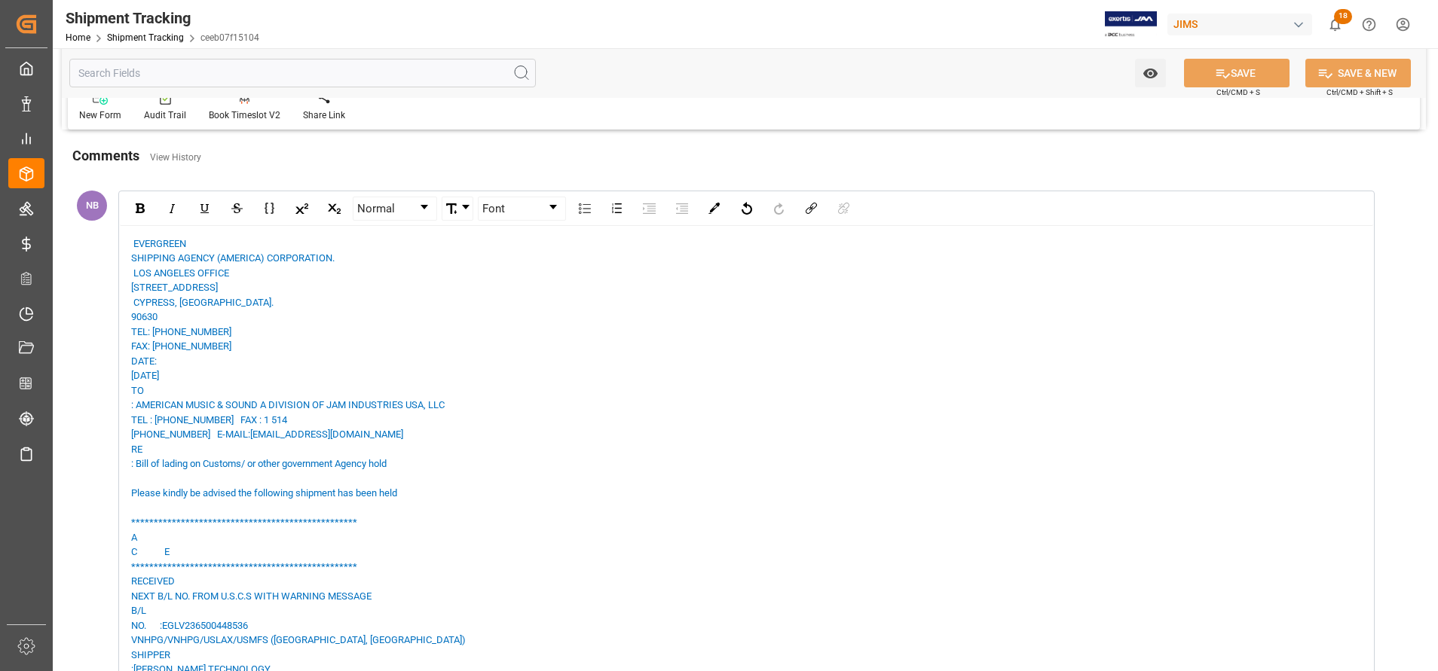
scroll to position [452, 0]
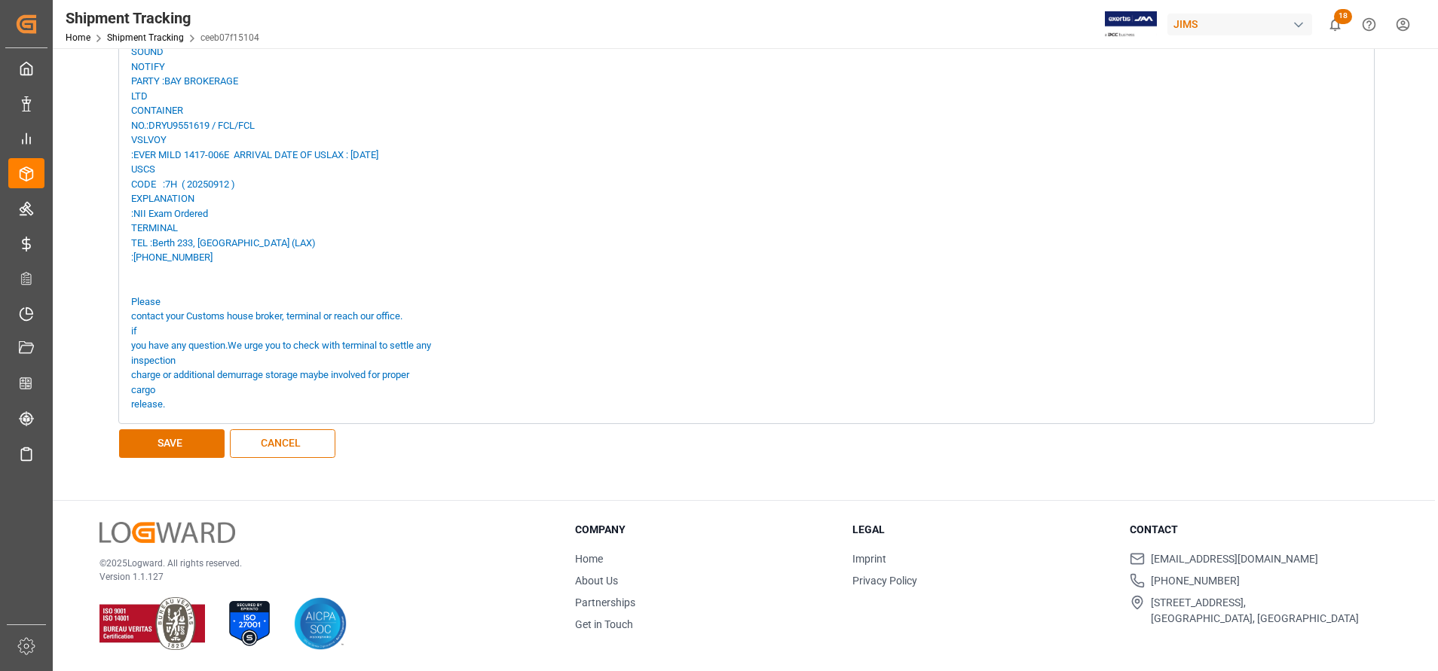
scroll to position [1369, 0]
click at [167, 436] on button "SAVE" at bounding box center [172, 444] width 106 height 29
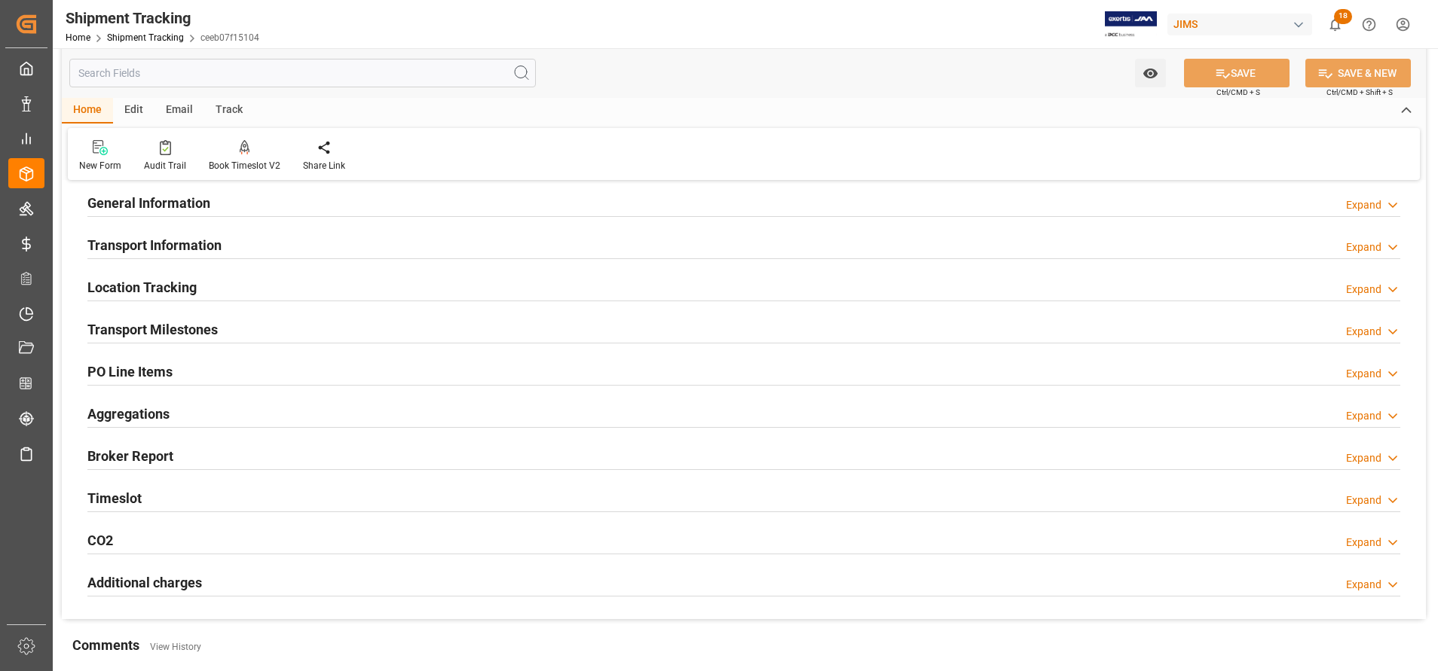
scroll to position [0, 0]
